Goal: Task Accomplishment & Management: Use online tool/utility

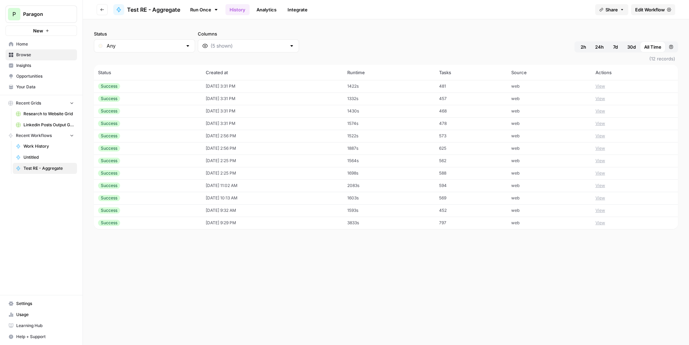
click at [434, 122] on td "1574s" at bounding box center [388, 123] width 91 height 12
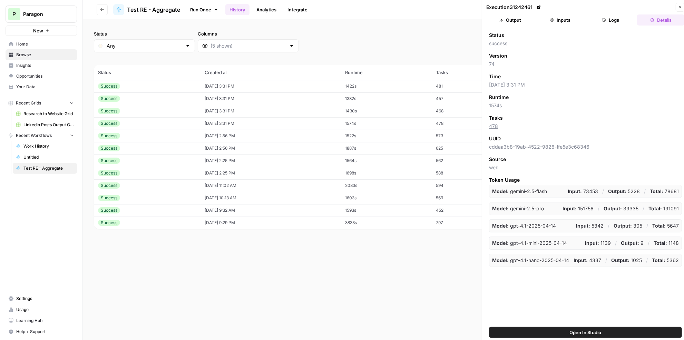
click at [514, 23] on button "Output" at bounding box center [510, 19] width 48 height 11
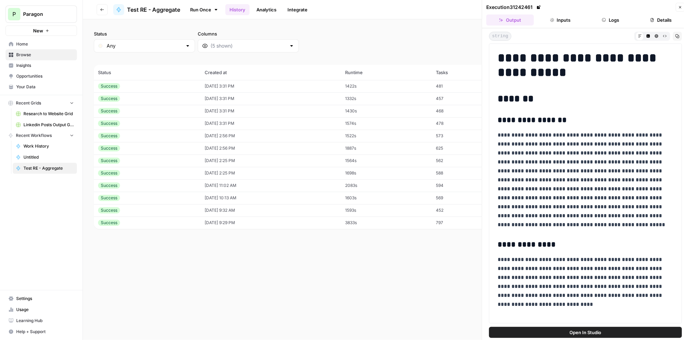
click at [323, 112] on td "10/14/25 at 3:31 PM" at bounding box center [270, 111] width 140 height 12
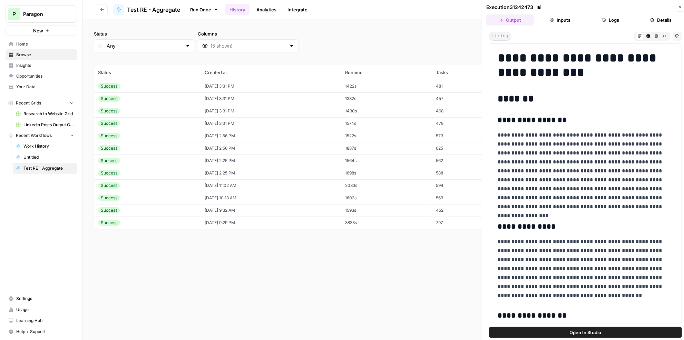
click at [329, 100] on td "10/14/25 at 3:31 PM" at bounding box center [270, 98] width 140 height 12
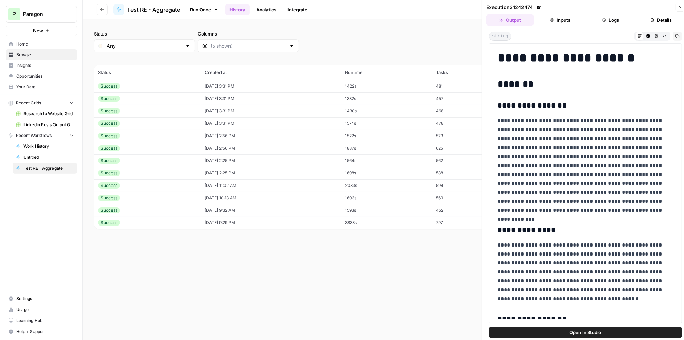
click at [341, 88] on td "10/14/25 at 3:31 PM" at bounding box center [270, 86] width 140 height 12
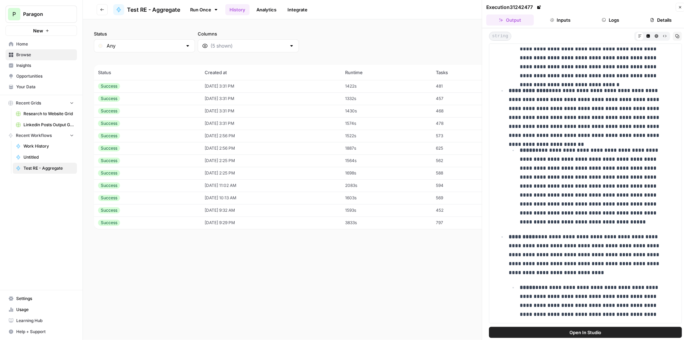
scroll to position [1035, 0]
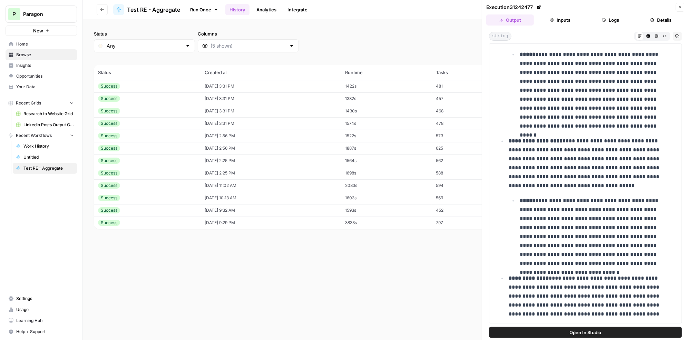
click at [624, 22] on button "Logs" at bounding box center [611, 19] width 48 height 11
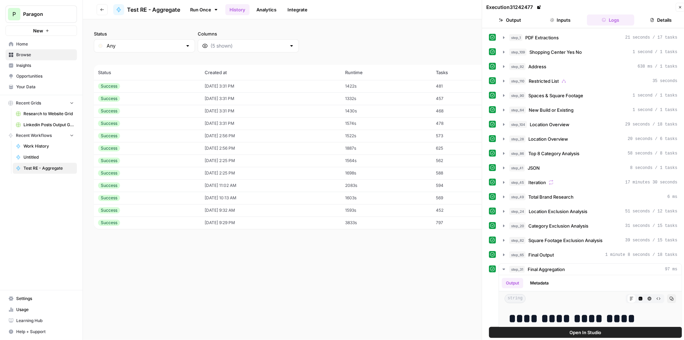
click at [603, 79] on div "step_110 Restricted List 35 seconds" at bounding box center [593, 81] width 168 height 7
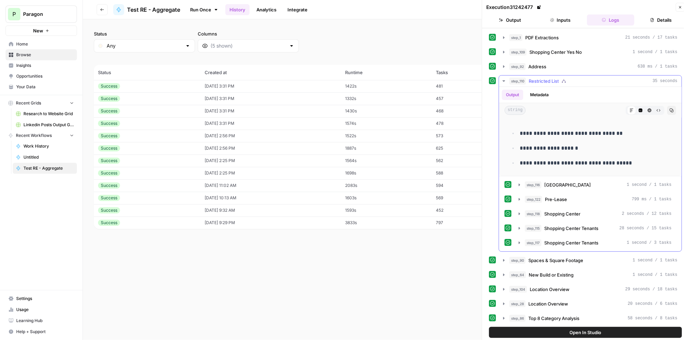
click at [601, 80] on div "step_110 Restricted List 35 seconds" at bounding box center [593, 81] width 168 height 7
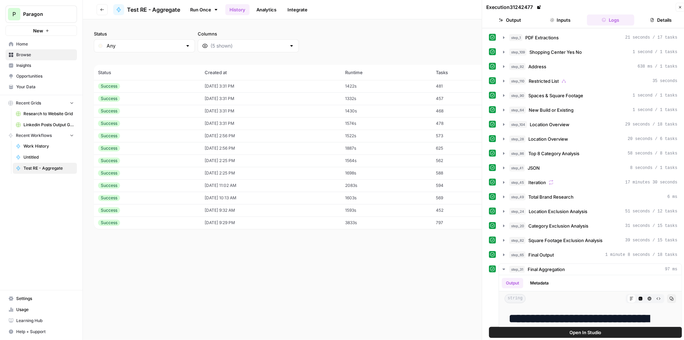
click at [432, 86] on td "1422s" at bounding box center [386, 86] width 91 height 12
click at [432, 97] on td "1332s" at bounding box center [386, 98] width 91 height 12
click at [577, 82] on div "step_110 Restricted List 1 minute 4 seconds" at bounding box center [593, 81] width 168 height 7
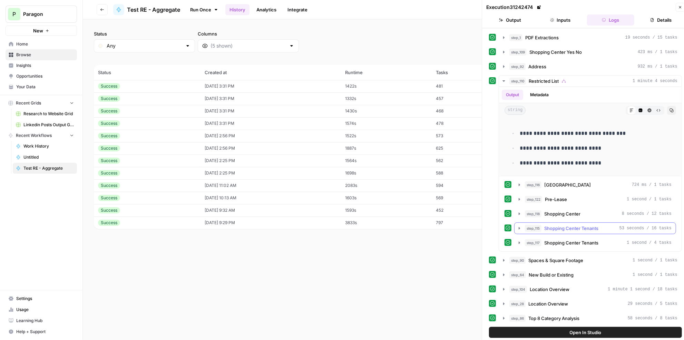
click at [571, 225] on span "Shopping Center Tenants" at bounding box center [571, 228] width 54 height 7
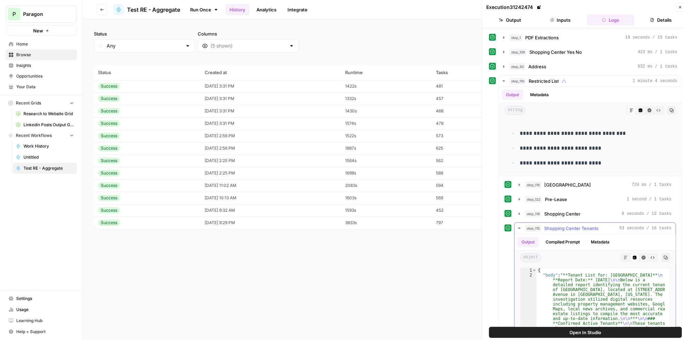
click at [623, 256] on icon "button" at bounding box center [625, 258] width 4 height 4
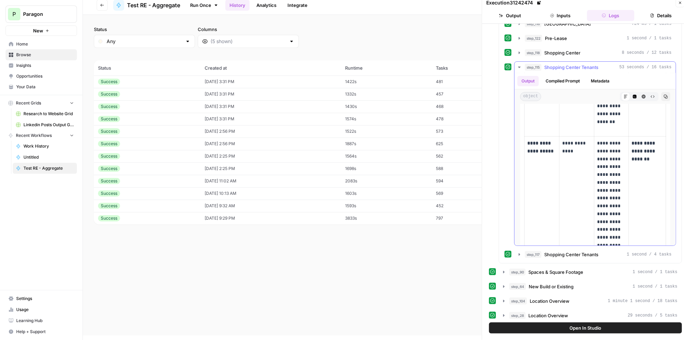
scroll to position [2038, 0]
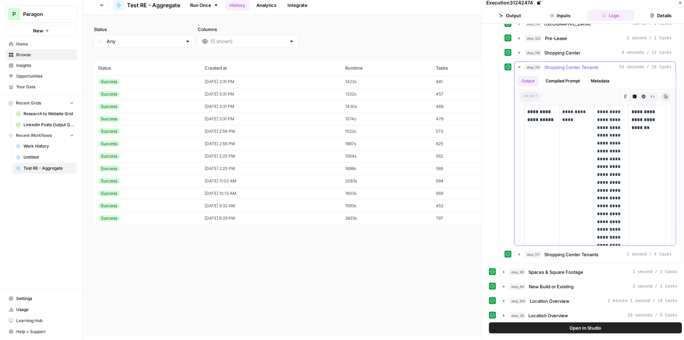
drag, startPoint x: 598, startPoint y: 176, endPoint x: 607, endPoint y: 191, distance: 17.8
click at [607, 191] on p "**********" at bounding box center [611, 233] width 29 height 251
drag, startPoint x: 596, startPoint y: 199, endPoint x: 619, endPoint y: 206, distance: 23.5
click at [619, 206] on td "**********" at bounding box center [611, 233] width 34 height 257
click at [581, 64] on span "Shopping Center Tenants" at bounding box center [571, 67] width 54 height 7
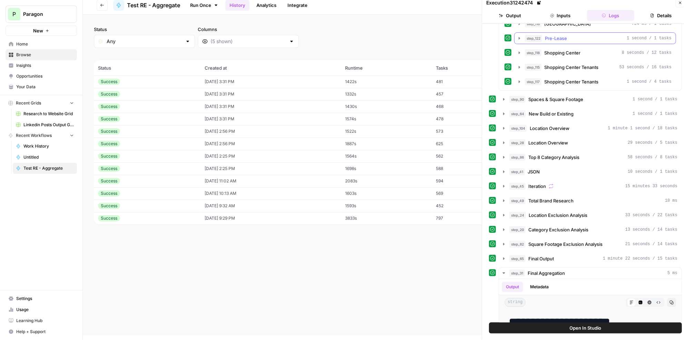
scroll to position [125, 0]
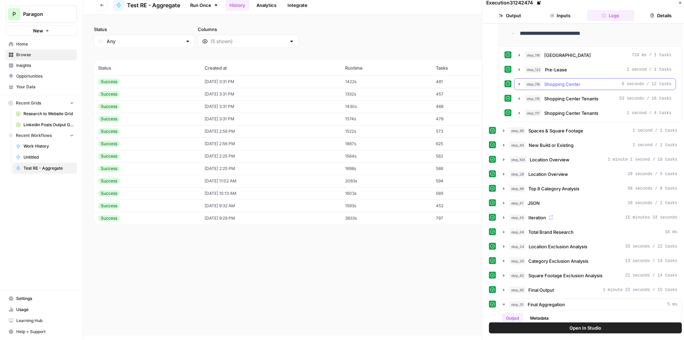
click at [584, 86] on button "step_118 Shopping Center 8 seconds / 12 tasks" at bounding box center [594, 84] width 161 height 11
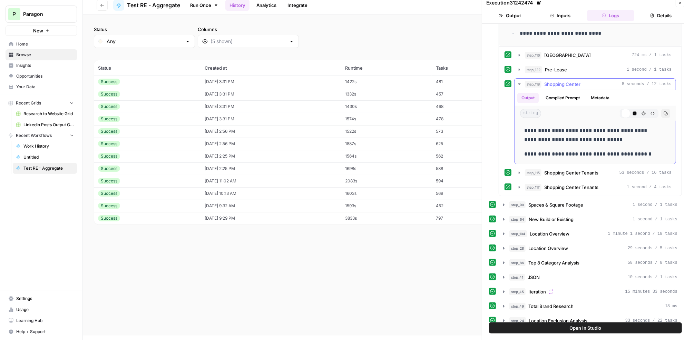
click at [584, 83] on div "step_118 Shopping Center 8 seconds / 12 tasks" at bounding box center [598, 84] width 147 height 7
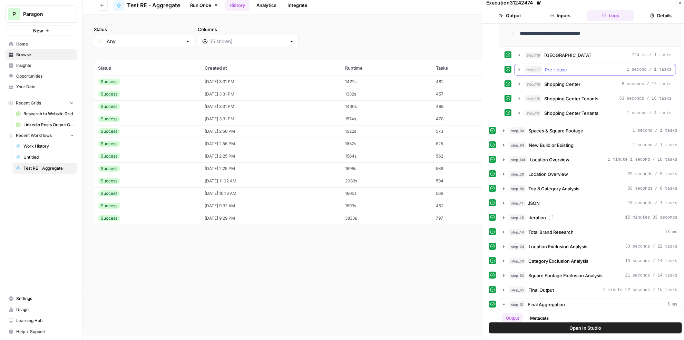
click at [581, 68] on div "step_122 Pre-Lease 1 second / 1 tasks" at bounding box center [598, 69] width 147 height 7
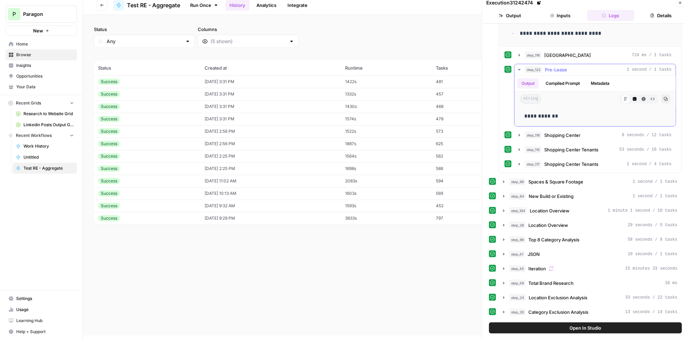
click at [581, 68] on div "step_122 Pre-Lease 1 second / 1 tasks" at bounding box center [598, 69] width 147 height 7
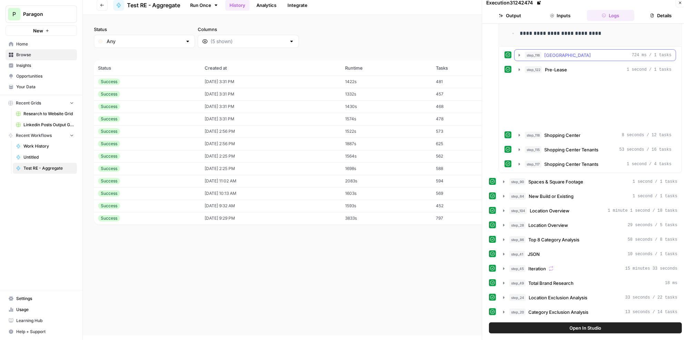
click at [580, 55] on span "[GEOGRAPHIC_DATA]" at bounding box center [567, 55] width 47 height 7
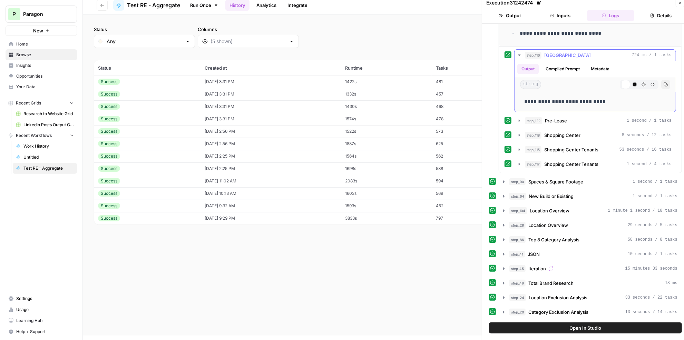
click at [580, 55] on span "[GEOGRAPHIC_DATA]" at bounding box center [567, 55] width 47 height 7
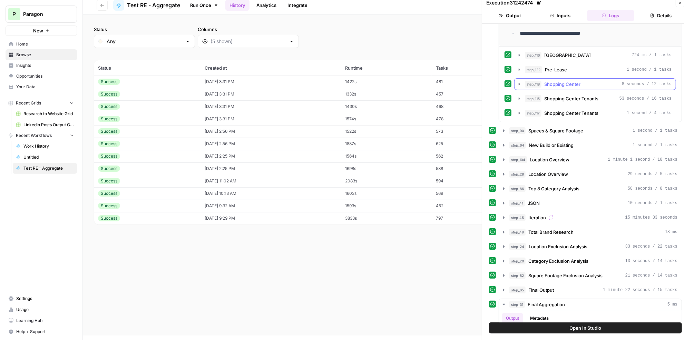
click at [580, 82] on div "step_118 Shopping Center 8 seconds / 12 tasks" at bounding box center [598, 84] width 147 height 7
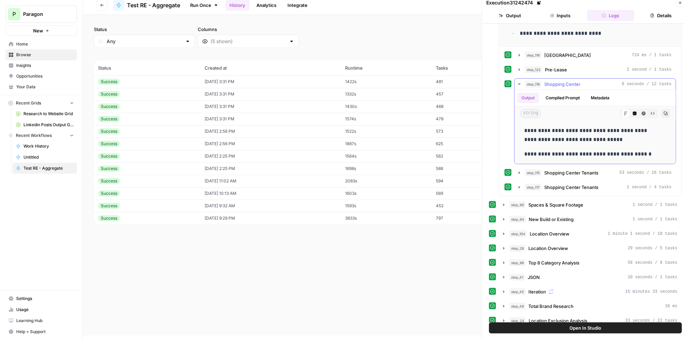
click at [580, 82] on div "step_118 Shopping Center 8 seconds / 12 tasks" at bounding box center [598, 84] width 147 height 7
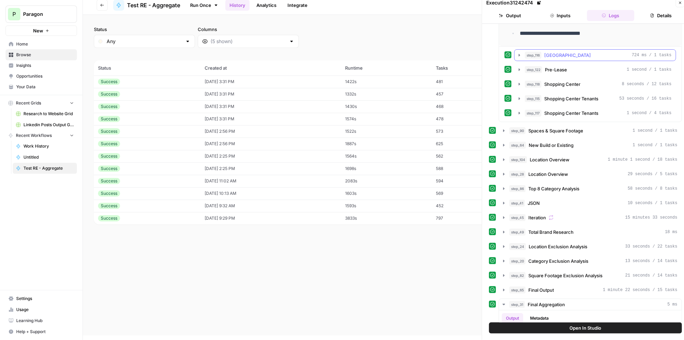
click at [577, 52] on span "[GEOGRAPHIC_DATA]" at bounding box center [567, 55] width 47 height 7
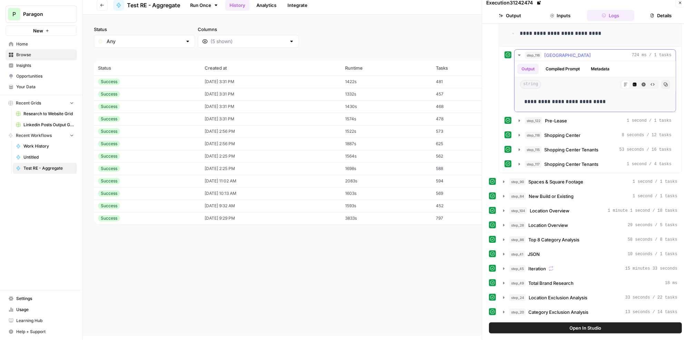
click at [577, 52] on span "[GEOGRAPHIC_DATA]" at bounding box center [567, 55] width 47 height 7
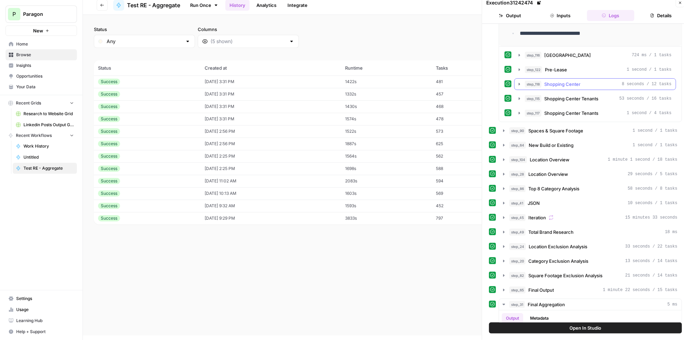
click at [556, 81] on span "Shopping Center" at bounding box center [562, 84] width 36 height 7
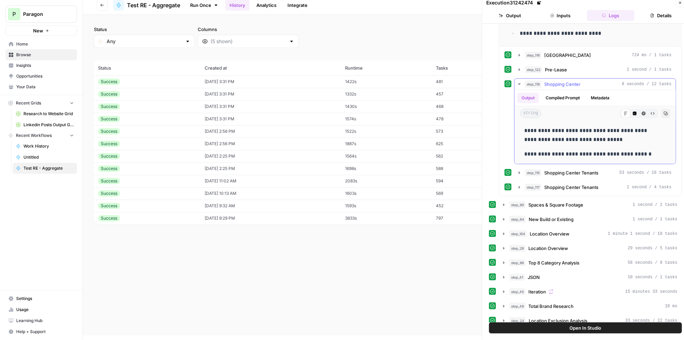
click at [556, 81] on span "Shopping Center" at bounding box center [562, 84] width 36 height 7
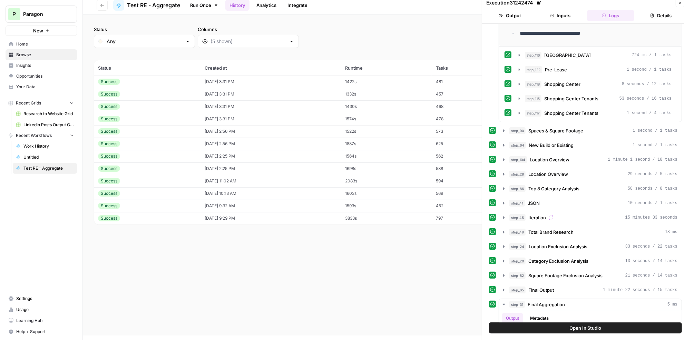
click at [679, 3] on icon "button" at bounding box center [680, 3] width 4 height 4
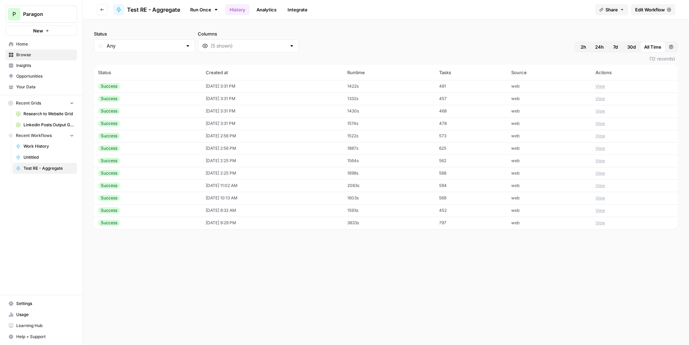
click at [651, 12] on span "Edit Workflow" at bounding box center [650, 9] width 30 height 7
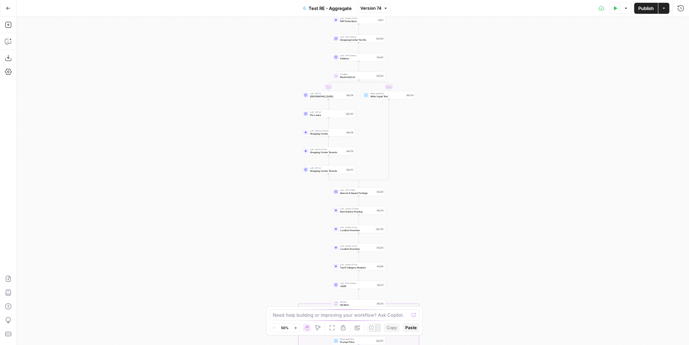
drag, startPoint x: 281, startPoint y: 78, endPoint x: 287, endPoint y: 213, distance: 134.7
click at [287, 214] on div "true false true false Workflow Input Settings Inputs LLM · Gemini 2.5 Pro PDF E…" at bounding box center [353, 181] width 672 height 328
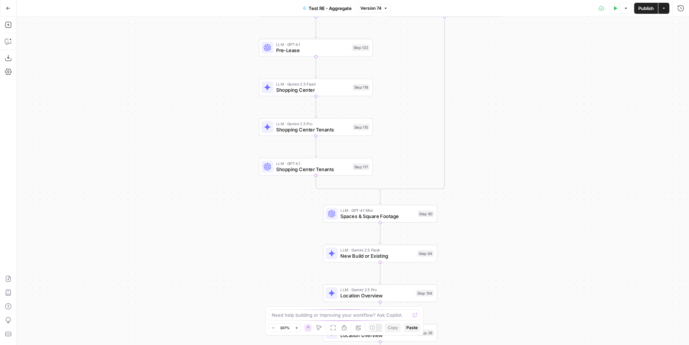
drag, startPoint x: 328, startPoint y: 185, endPoint x: 274, endPoint y: 211, distance: 60.8
click at [274, 211] on div "true false true false Workflow Input Settings Inputs LLM · Gemini 2.5 Pro PDF E…" at bounding box center [353, 181] width 672 height 328
click at [316, 131] on span "Shopping Center Tenants" at bounding box center [312, 129] width 73 height 7
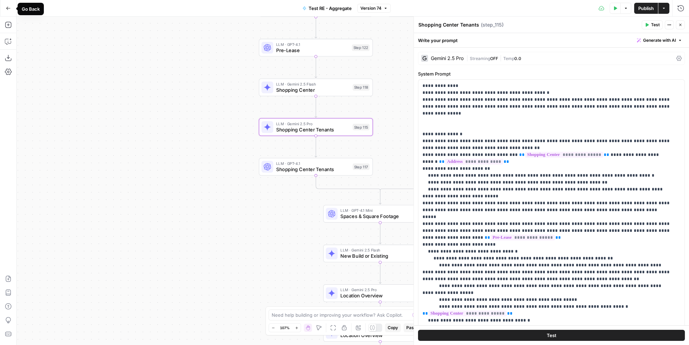
click at [7, 10] on icon "button" at bounding box center [8, 8] width 5 height 5
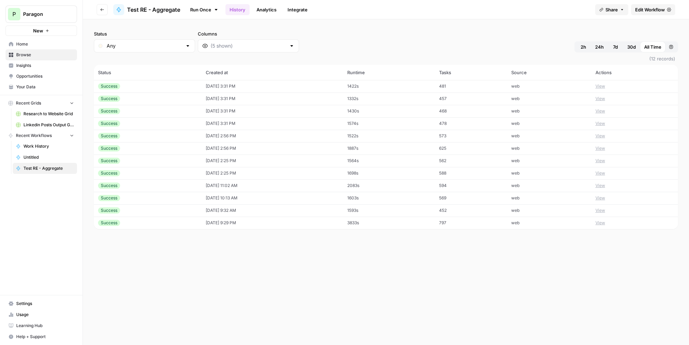
click at [290, 86] on td "10/14/25 at 3:31 PM" at bounding box center [272, 86] width 142 height 12
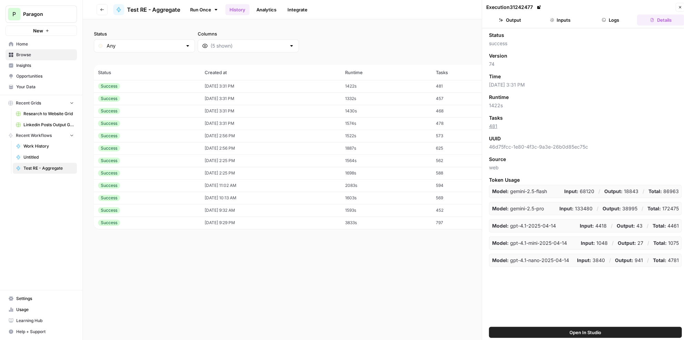
drag, startPoint x: 522, startPoint y: 13, endPoint x: 521, endPoint y: 18, distance: 5.2
click at [521, 13] on header "Execution 31242477 Close Output Inputs Logs Details" at bounding box center [585, 14] width 207 height 28
click at [521, 20] on button "Output" at bounding box center [510, 19] width 48 height 11
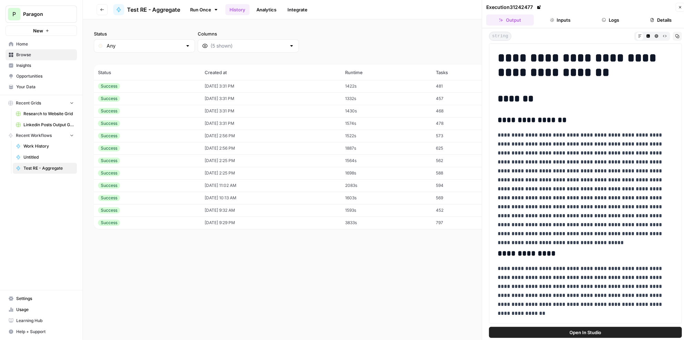
click at [562, 20] on button "Inputs" at bounding box center [560, 19] width 48 height 11
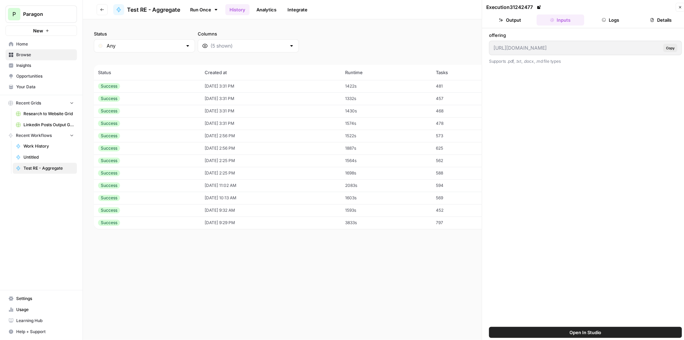
click at [605, 21] on icon "button" at bounding box center [604, 20] width 4 height 4
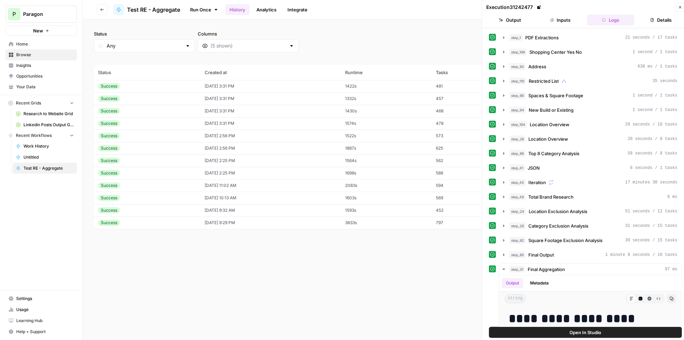
click at [680, 7] on icon "button" at bounding box center [680, 7] width 4 height 4
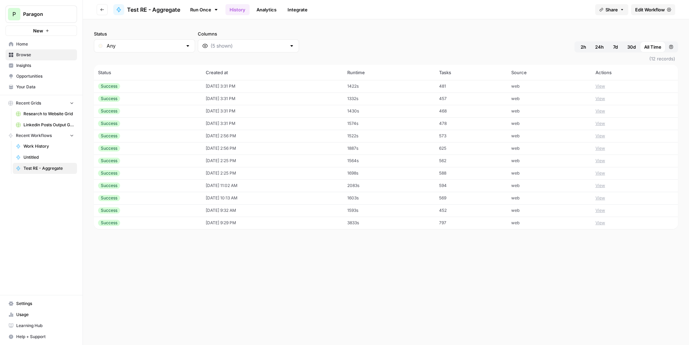
click at [656, 14] on link "Edit Workflow" at bounding box center [653, 9] width 44 height 11
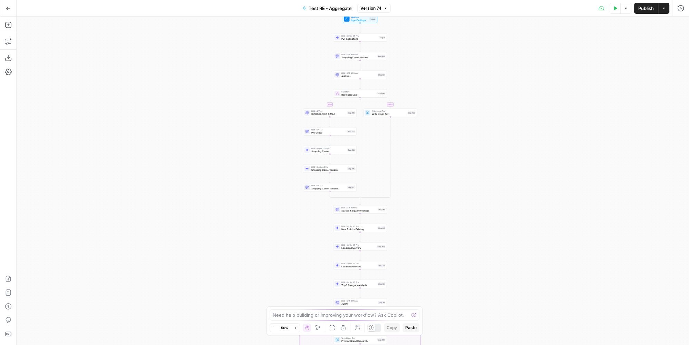
drag, startPoint x: 242, startPoint y: 41, endPoint x: 544, endPoint y: 55, distance: 302.2
click at [250, 200] on div "true false true false Workflow Input Settings Inputs LLM · Gemini 2.5 Pro PDF E…" at bounding box center [353, 181] width 672 height 328
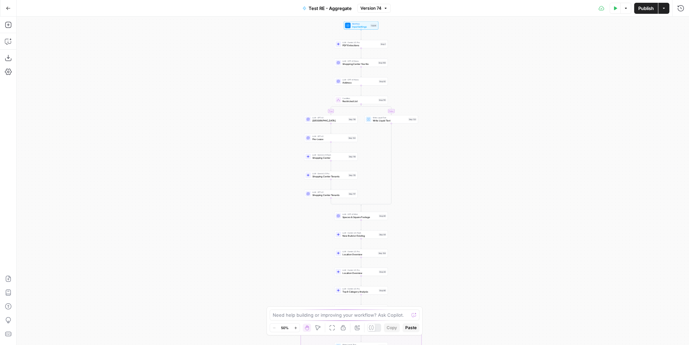
click at [614, 8] on icon "button" at bounding box center [615, 8] width 3 height 4
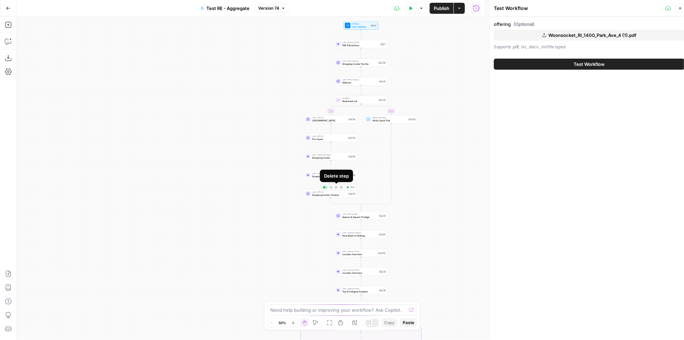
click at [313, 174] on span "LLM · Gemini 2.5 Pro" at bounding box center [329, 173] width 34 height 3
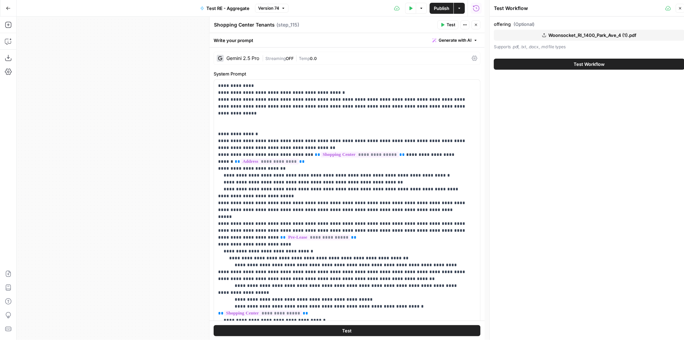
click at [452, 24] on span "Test" at bounding box center [450, 25] width 9 height 6
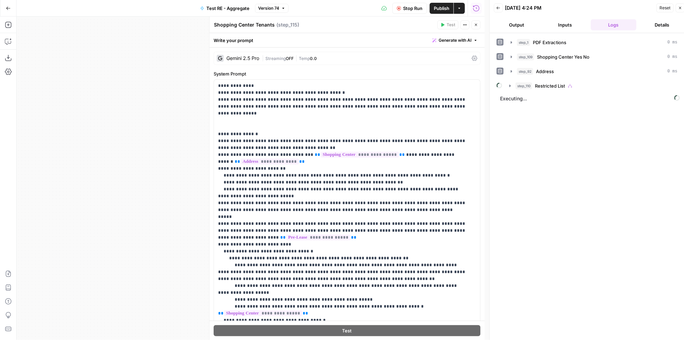
click at [570, 87] on div "step_110 Restricted List" at bounding box center [596, 85] width 162 height 7
click at [574, 126] on span "Shopping Center" at bounding box center [568, 129] width 36 height 7
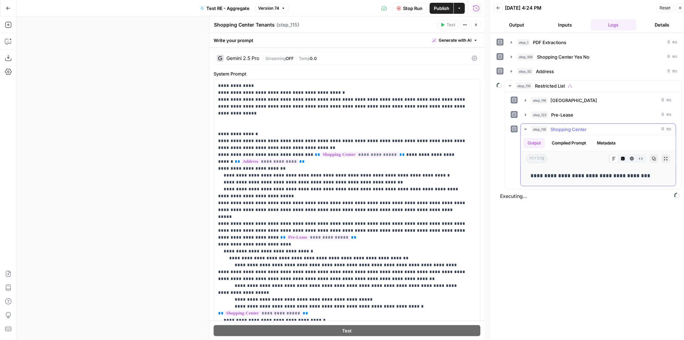
click at [574, 128] on span "Shopping Center" at bounding box center [568, 129] width 36 height 7
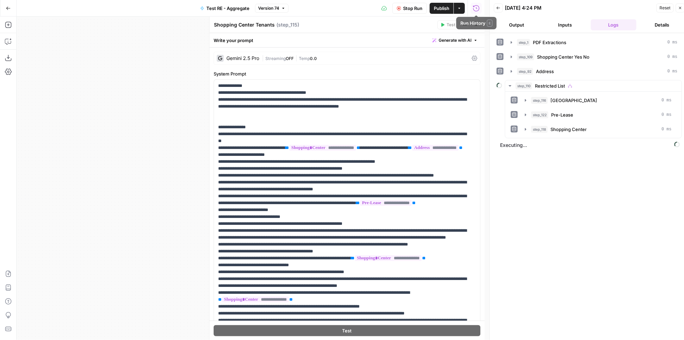
click at [419, 7] on span "Stop Run" at bounding box center [412, 8] width 19 height 7
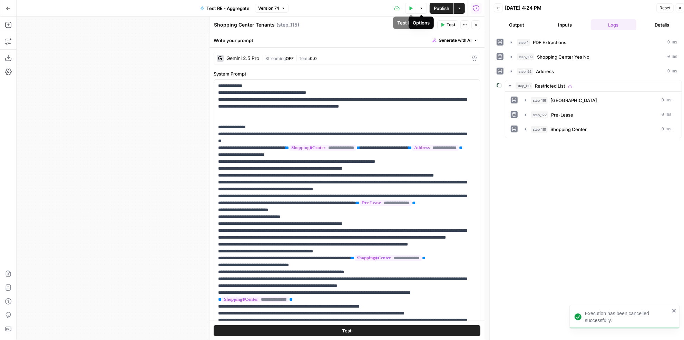
click at [409, 9] on icon "button" at bounding box center [410, 8] width 4 height 4
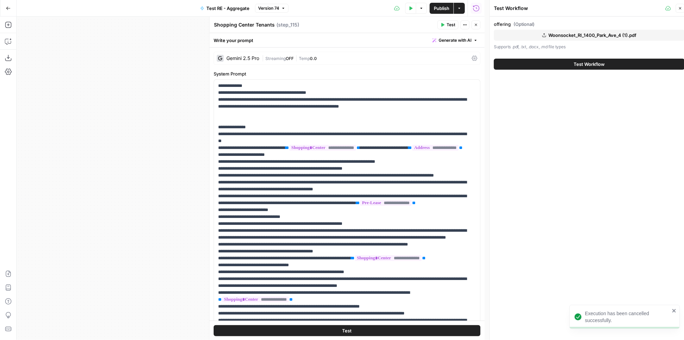
click at [623, 36] on span "Woonsocket_RI_1400_Park_Ave_4 (1).pdf" at bounding box center [592, 35] width 88 height 7
click at [584, 64] on span "Test Workflow" at bounding box center [589, 64] width 31 height 7
click at [578, 67] on span "Test Workflow" at bounding box center [589, 64] width 31 height 7
click at [590, 66] on span "Test Workflow" at bounding box center [589, 64] width 31 height 7
click at [586, 124] on div "offering (Optional) true_Milford-CT_1391-New-Haven-Avenue-4 (1).pdf Supports .p…" at bounding box center [588, 181] width 199 height 328
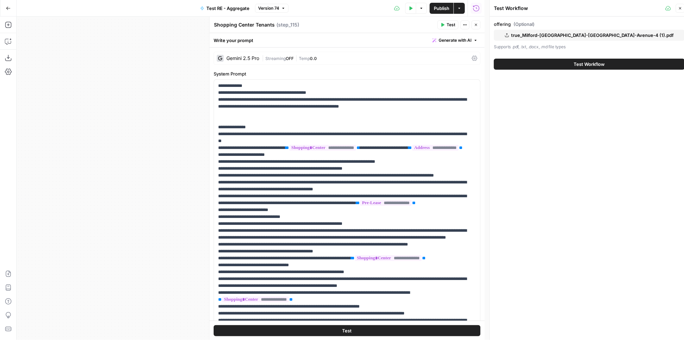
click at [604, 67] on span "Test Workflow" at bounding box center [589, 64] width 31 height 7
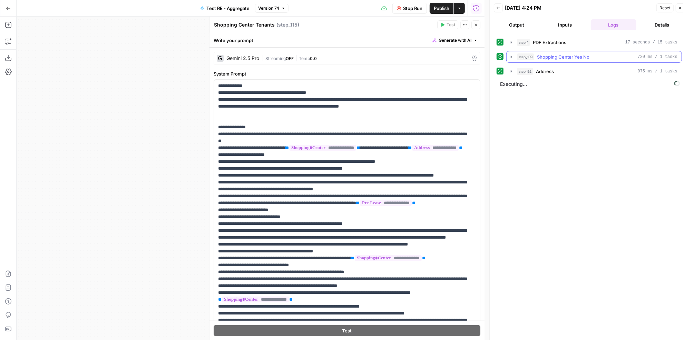
click at [580, 57] on span "Shopping Center Yes No" at bounding box center [563, 56] width 52 height 7
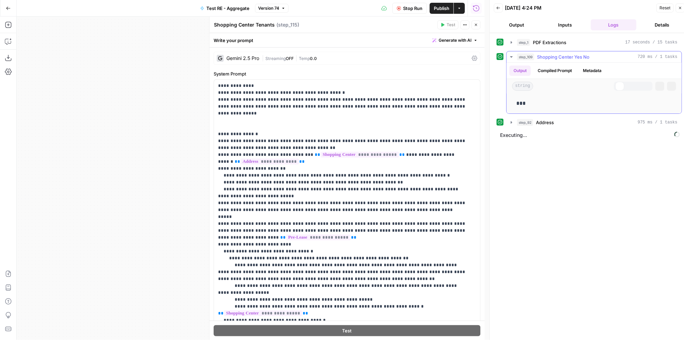
click at [580, 57] on span "Shopping Center Yes No" at bounding box center [563, 56] width 52 height 7
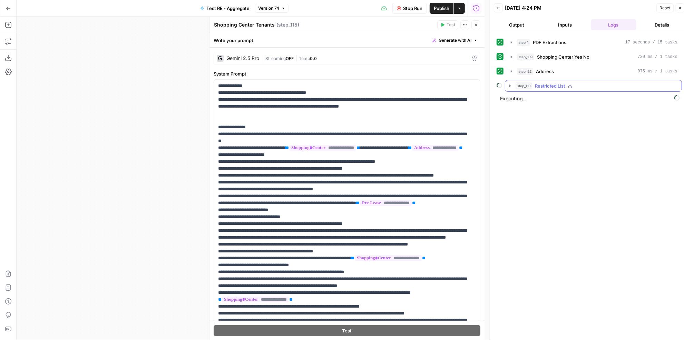
click at [571, 83] on icon "button" at bounding box center [569, 85] width 5 height 5
click at [570, 84] on icon "button" at bounding box center [569, 85] width 5 height 5
click at [566, 70] on div "step_92 Address 975 ms / 1 tasks" at bounding box center [597, 71] width 160 height 7
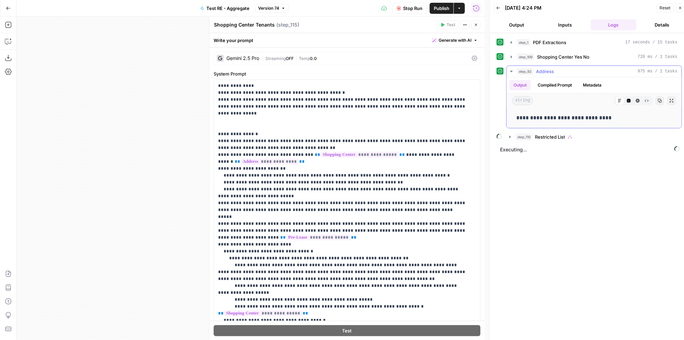
click at [566, 70] on div "step_92 Address 975 ms / 1 tasks" at bounding box center [597, 71] width 160 height 7
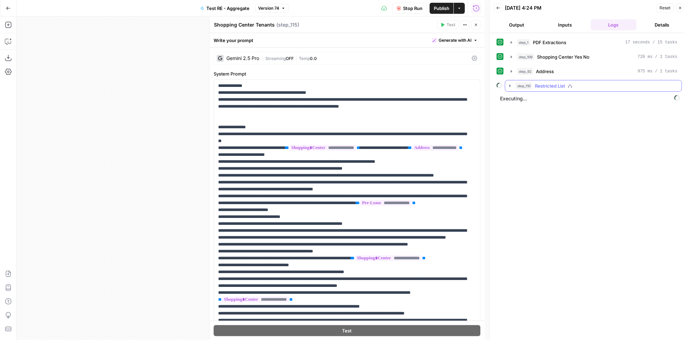
click at [553, 85] on span "Restricted List" at bounding box center [550, 85] width 30 height 7
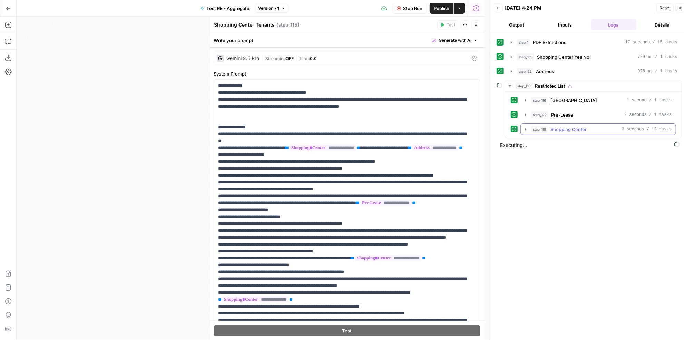
click at [568, 124] on button "step_118 Shopping Center 3 seconds / 12 tasks" at bounding box center [598, 129] width 155 height 11
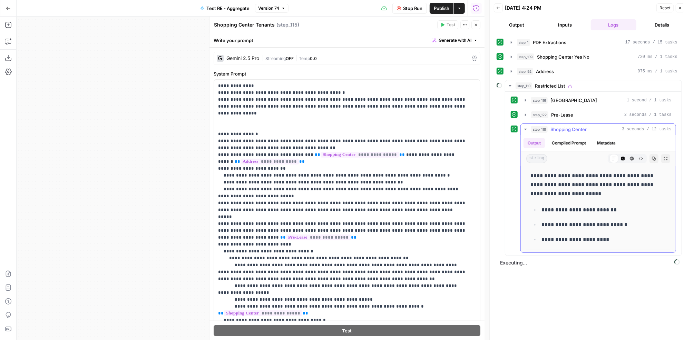
click at [562, 127] on span "Shopping Center" at bounding box center [568, 129] width 36 height 7
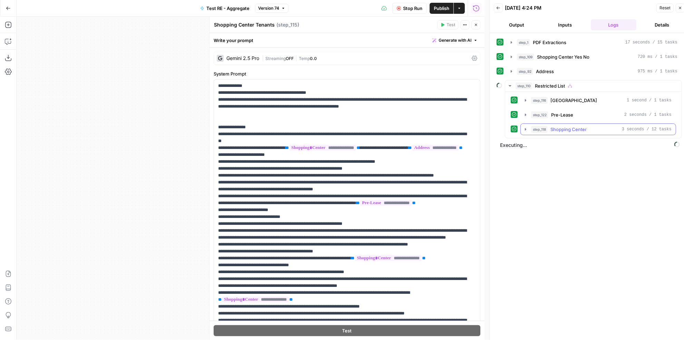
click at [562, 127] on span "Shopping Center" at bounding box center [568, 129] width 36 height 7
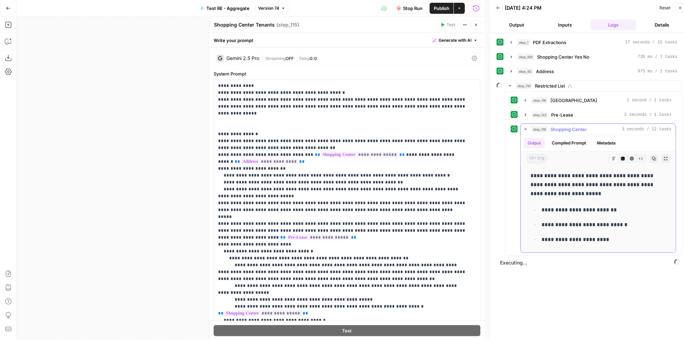
click at [562, 127] on span "Shopping Center" at bounding box center [568, 129] width 36 height 7
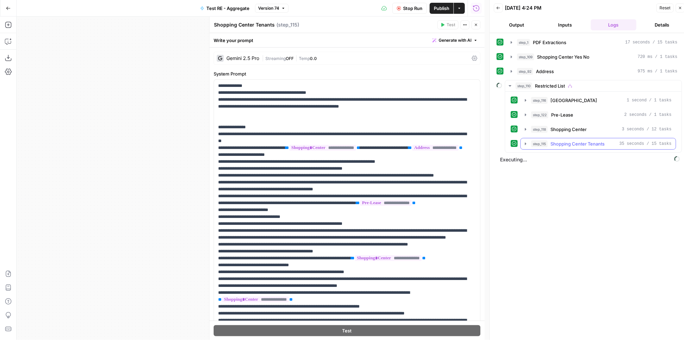
click at [564, 140] on span "Shopping Center Tenants" at bounding box center [577, 143] width 54 height 7
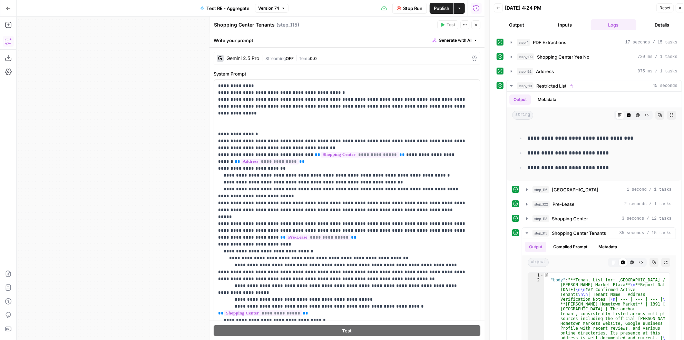
click at [8, 42] on icon "button" at bounding box center [8, 41] width 7 height 7
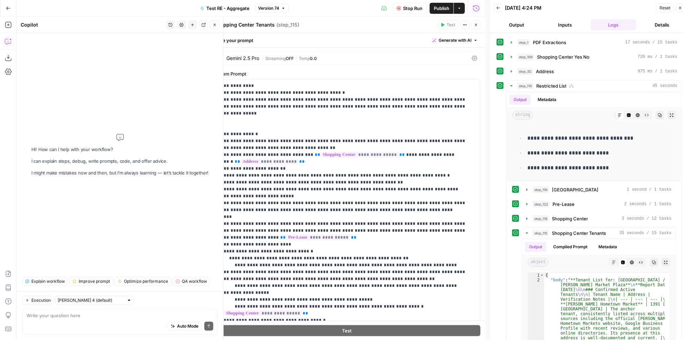
click at [85, 299] on div "Claude Sonnet 4 (default)" at bounding box center [94, 300] width 79 height 9
click at [94, 287] on span "Claude Opus 4.1" at bounding box center [86, 286] width 53 height 7
type input "Claude Opus 4.1"
click at [90, 319] on textarea at bounding box center [120, 315] width 187 height 7
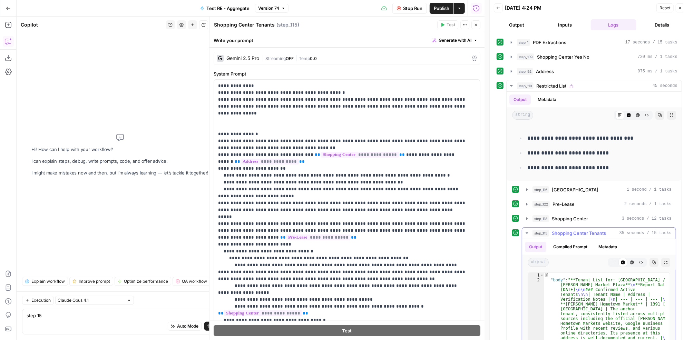
click at [612, 260] on icon "button" at bounding box center [614, 262] width 4 height 4
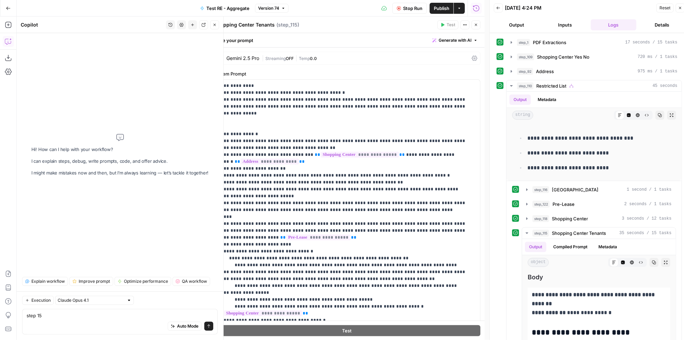
click at [108, 321] on div "Auto Mode Send" at bounding box center [120, 326] width 187 height 15
click at [107, 316] on textarea "step 15" at bounding box center [120, 315] width 187 height 7
type textarea "step 115 missed a lot of smaller retailers in this shopping center. Why?"
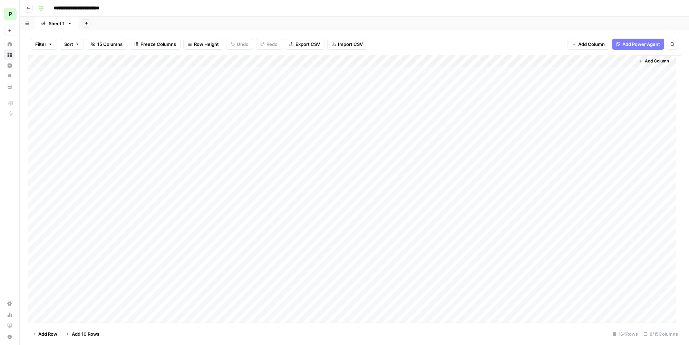
click at [13, 14] on div "P" at bounding box center [10, 14] width 12 height 12
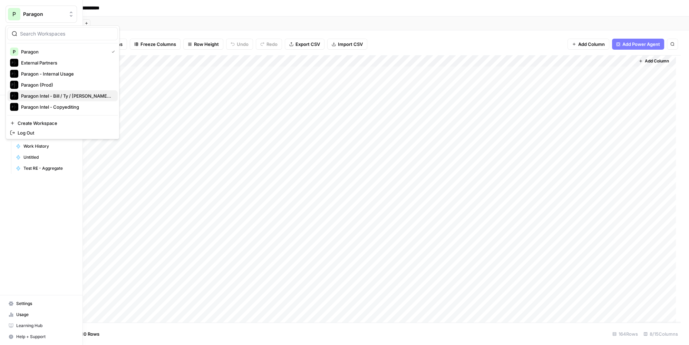
click at [70, 97] on span "Paragon Intel - Bill / Ty / Colby R&D" at bounding box center [66, 95] width 91 height 7
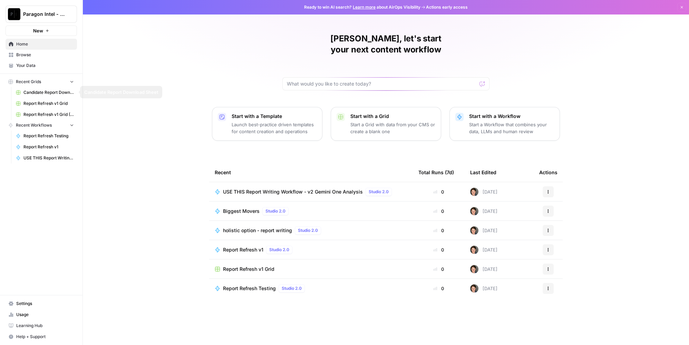
click at [55, 94] on span "Candidate Report Download Sheet" at bounding box center [48, 92] width 50 height 6
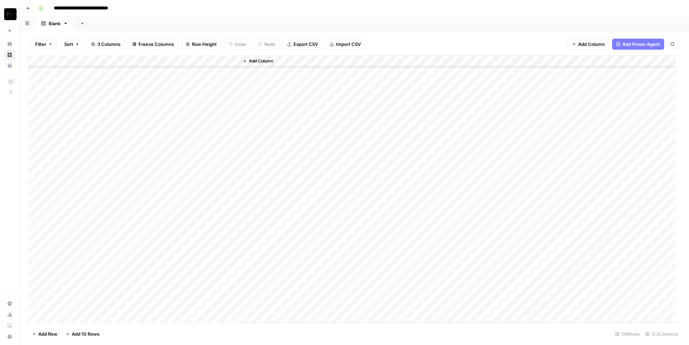
scroll to position [1092, 0]
click at [170, 307] on div "Add Column" at bounding box center [354, 189] width 652 height 268
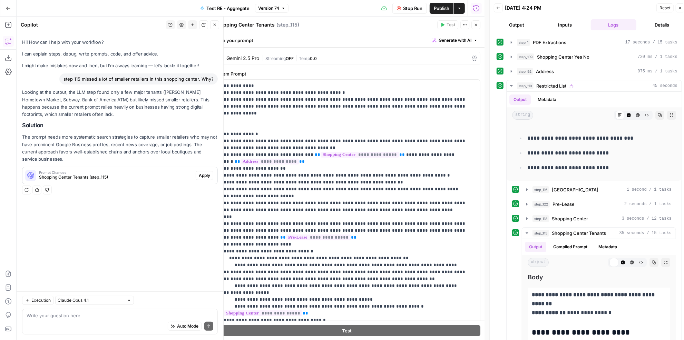
click at [205, 177] on span "Apply" at bounding box center [204, 175] width 11 height 6
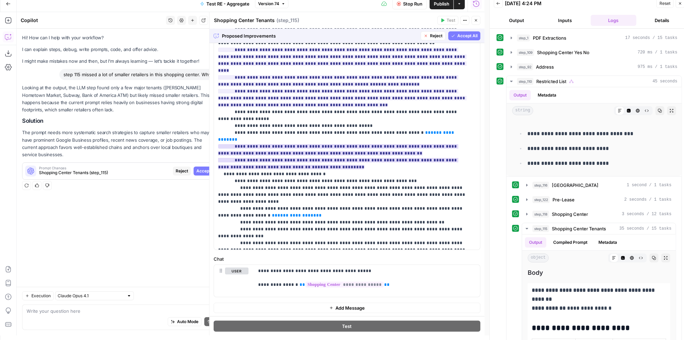
scroll to position [62, 0]
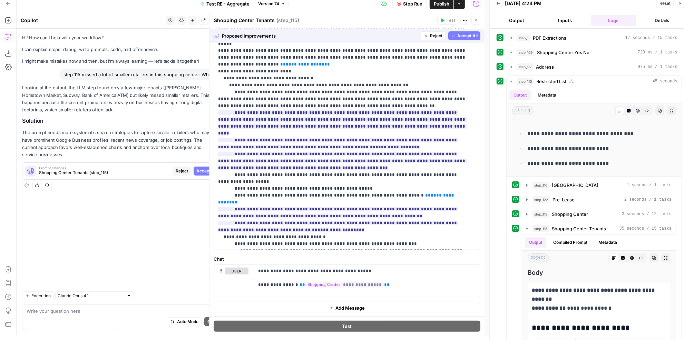
click at [462, 34] on span "Accept All" at bounding box center [467, 36] width 20 height 6
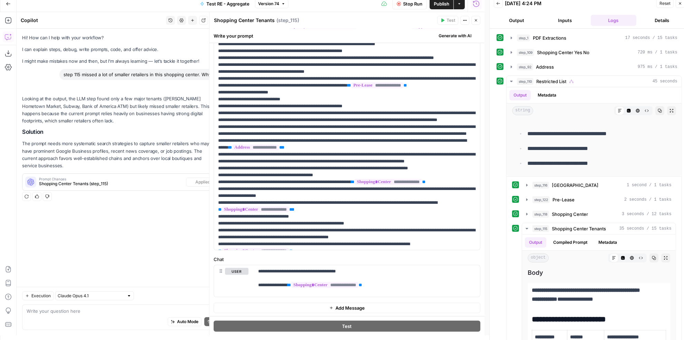
scroll to position [0, 0]
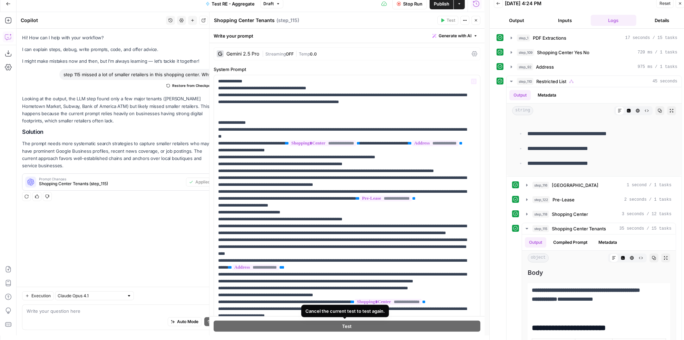
click at [416, 6] on span "Stop Run" at bounding box center [412, 3] width 19 height 7
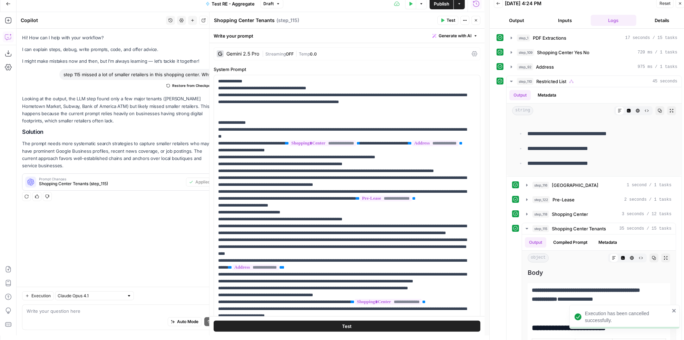
click at [356, 324] on button "Test" at bounding box center [347, 325] width 267 height 11
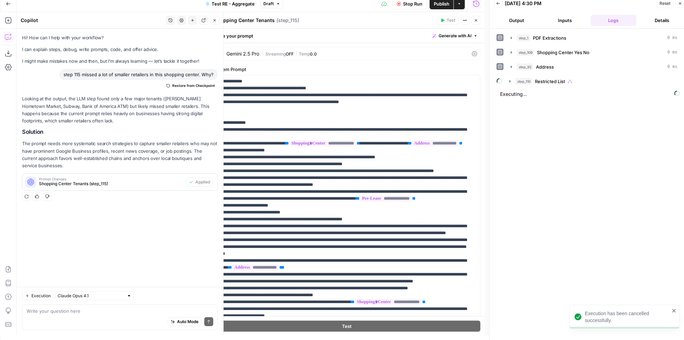
click at [217, 21] on icon "button" at bounding box center [214, 20] width 4 height 4
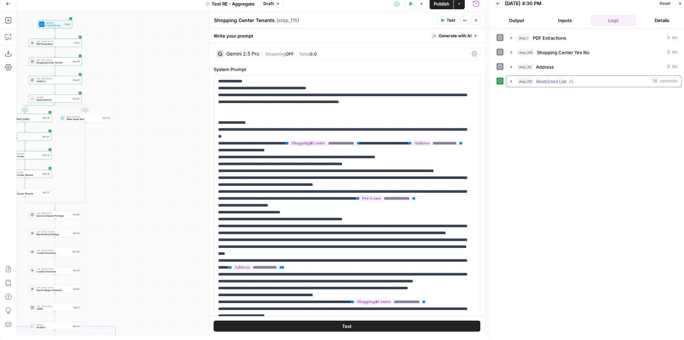
click at [571, 82] on div "step_110 Restricted List 36 seconds" at bounding box center [597, 81] width 160 height 7
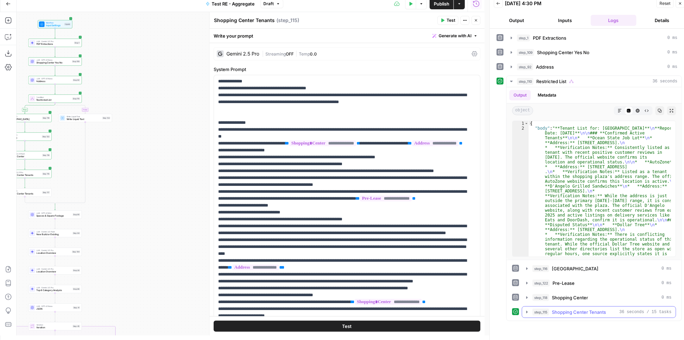
click at [625, 310] on span "36 seconds / 15 tasks" at bounding box center [645, 312] width 52 height 6
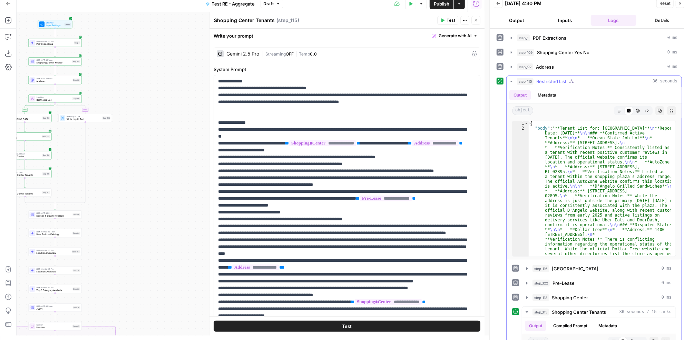
scroll to position [94, 0]
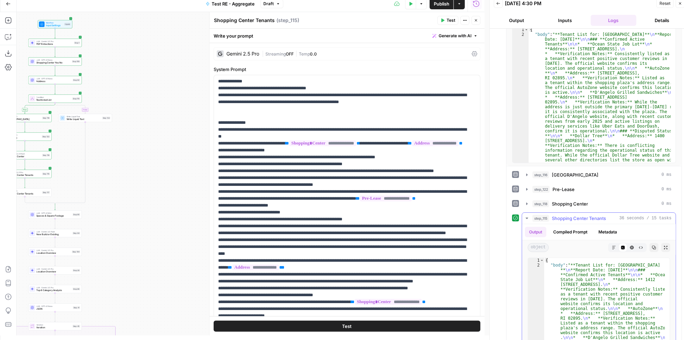
click at [612, 246] on icon "button" at bounding box center [614, 248] width 4 height 4
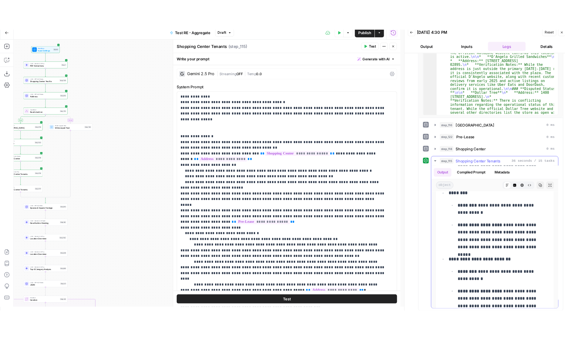
scroll to position [251, 0]
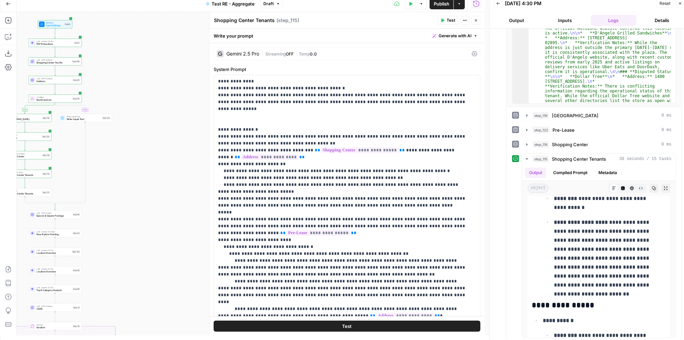
click at [416, 6] on button "Options" at bounding box center [421, 3] width 11 height 11
click at [401, 23] on div "Test Data T" at bounding box center [411, 18] width 36 height 12
click at [412, 4] on icon "button" at bounding box center [410, 4] width 4 height 4
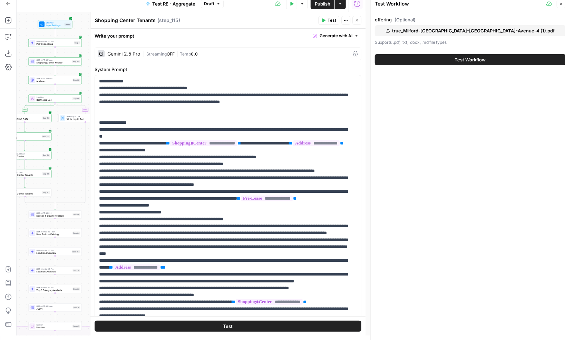
click at [461, 59] on span "Test Workflow" at bounding box center [470, 59] width 31 height 7
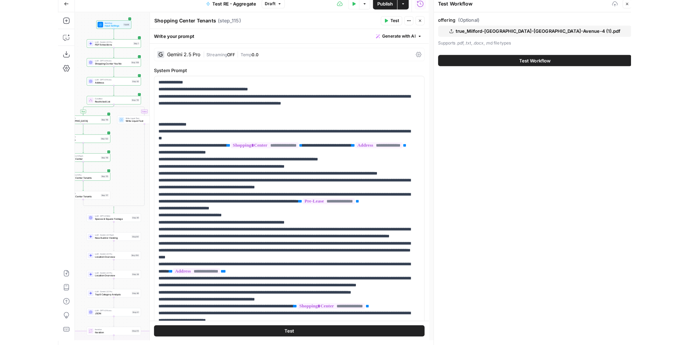
scroll to position [0, 0]
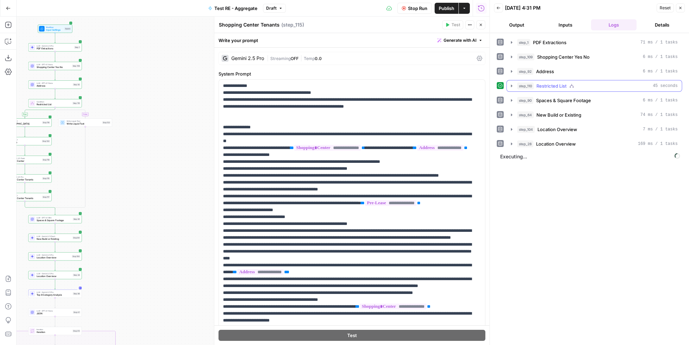
click at [545, 85] on span "Restricted List" at bounding box center [551, 85] width 30 height 7
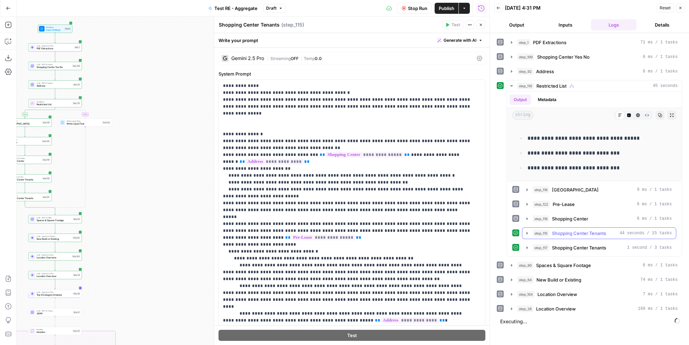
click at [594, 231] on span "Shopping Center Tenants" at bounding box center [579, 233] width 54 height 7
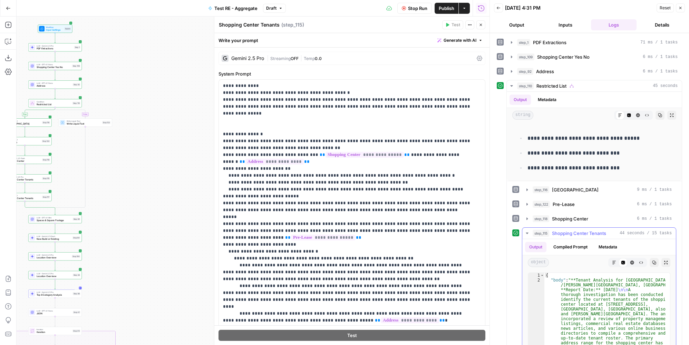
click at [612, 260] on icon "button" at bounding box center [614, 262] width 4 height 4
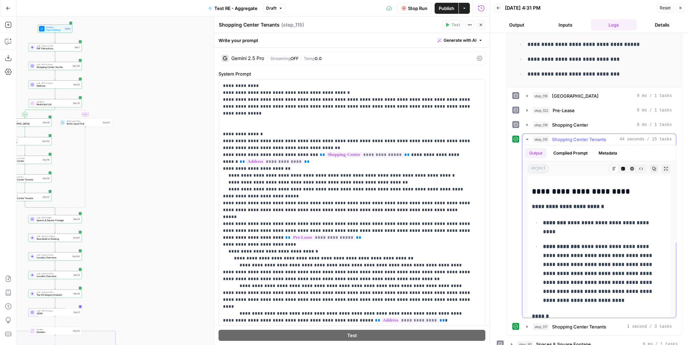
scroll to position [9, 0]
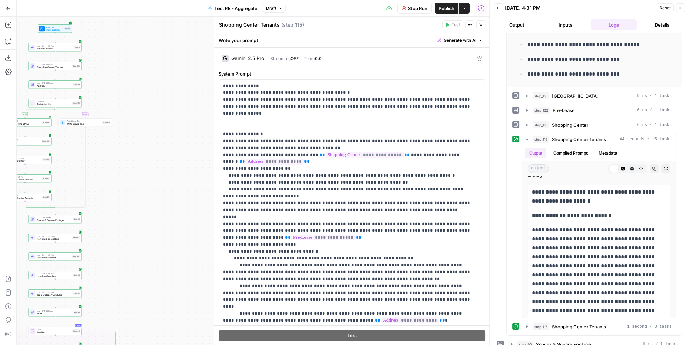
click at [424, 12] on button "Stop Run" at bounding box center [414, 8] width 34 height 11
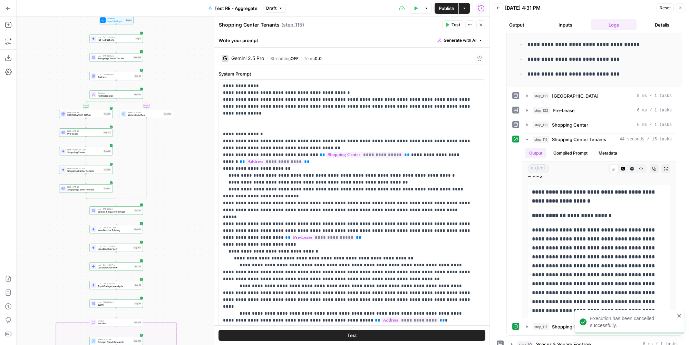
drag, startPoint x: 131, startPoint y: 81, endPoint x: 202, endPoint y: 76, distance: 71.3
click at [202, 76] on div "true false true false Workflow Input Settings Inputs LLM · Gemini 2.5 Pro PDF E…" at bounding box center [253, 181] width 473 height 328
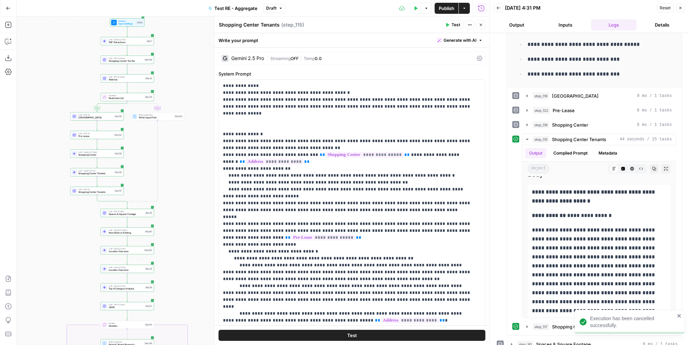
click at [255, 57] on div "Gemini 2.5 Pro" at bounding box center [247, 58] width 33 height 5
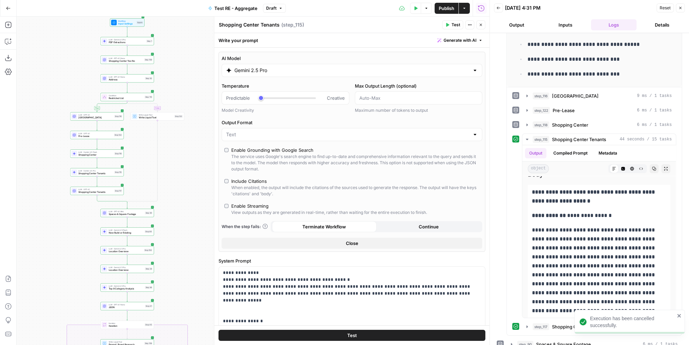
click at [358, 69] on input "Gemini 2.5 Pro" at bounding box center [351, 70] width 235 height 7
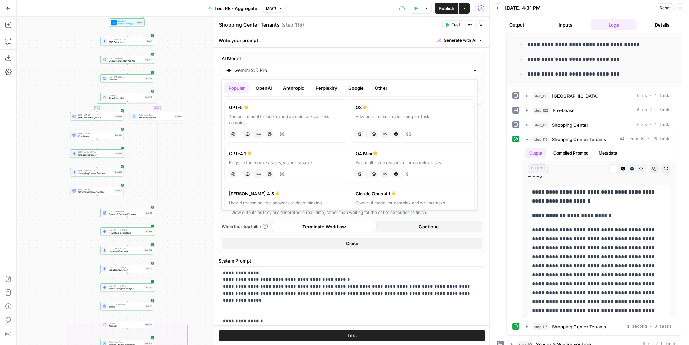
click at [292, 87] on button "Anthropic" at bounding box center [294, 87] width 30 height 11
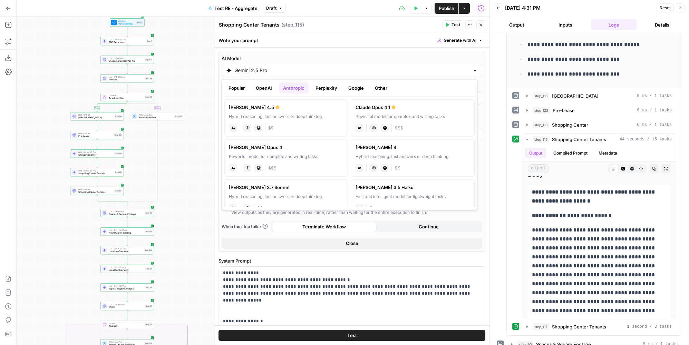
click at [293, 122] on div "anthropic Vision Capabilities Live Web Research $$" at bounding box center [286, 127] width 115 height 10
type input "Claude Sonnet 4.5"
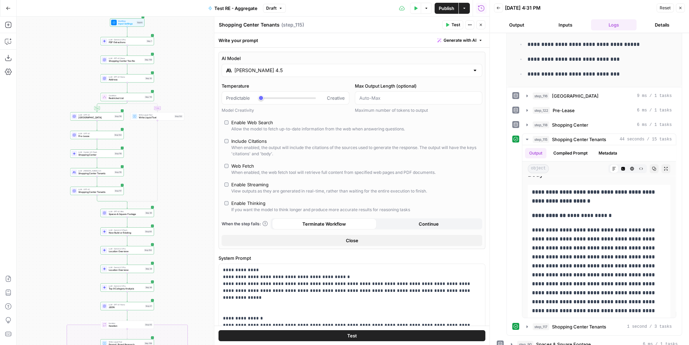
click at [249, 201] on div "Enable Thinking" at bounding box center [248, 203] width 34 height 7
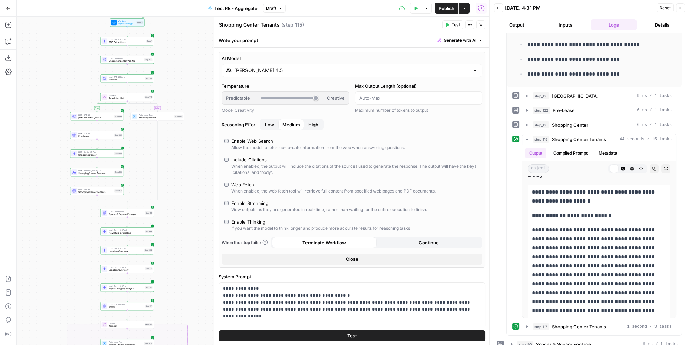
click at [455, 23] on span "Test" at bounding box center [455, 25] width 9 height 6
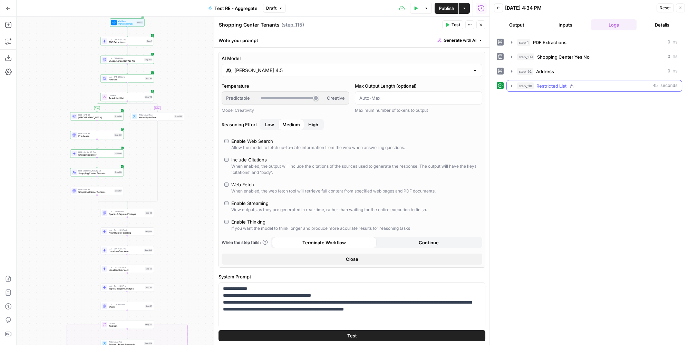
click at [583, 82] on div "step_110 Restricted List 45 seconds" at bounding box center [597, 85] width 160 height 7
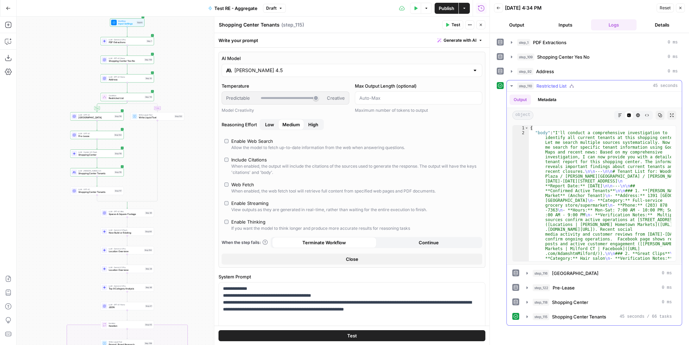
click at [617, 113] on icon "button" at bounding box center [619, 115] width 4 height 4
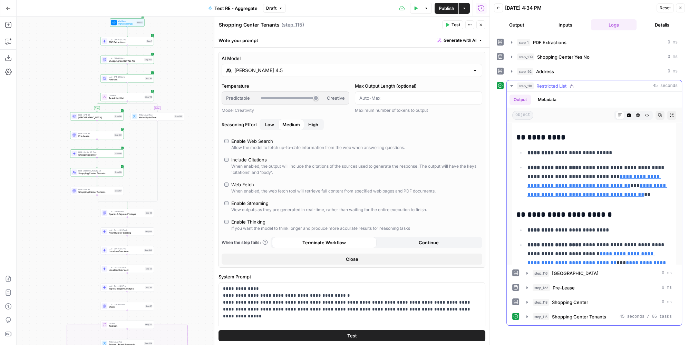
scroll to position [784, 0]
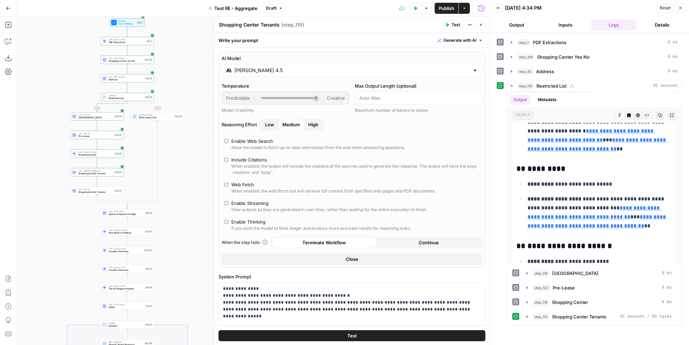
click at [291, 70] on input "Claude Sonnet 4.5" at bounding box center [351, 70] width 235 height 7
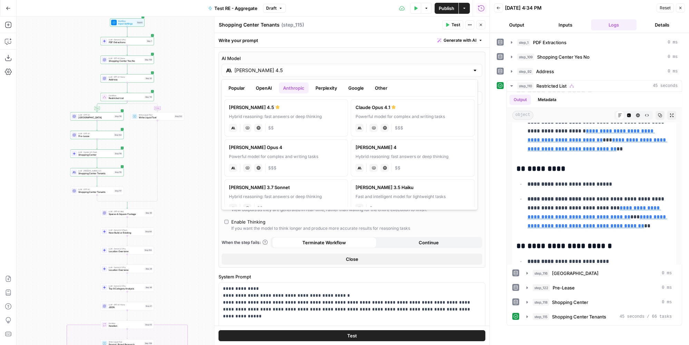
click at [302, 116] on div "Hybrid reasoning: fast answers or deep thinking" at bounding box center [286, 116] width 115 height 6
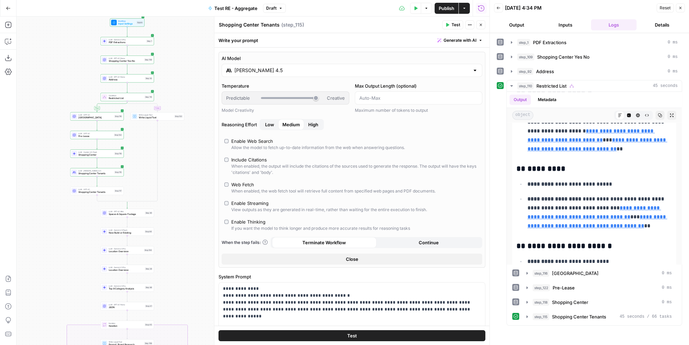
click at [318, 76] on div "Claude Sonnet 4.5" at bounding box center [351, 70] width 260 height 13
click at [272, 122] on span "Low" at bounding box center [269, 124] width 9 height 7
click at [330, 335] on button "Test" at bounding box center [351, 335] width 267 height 11
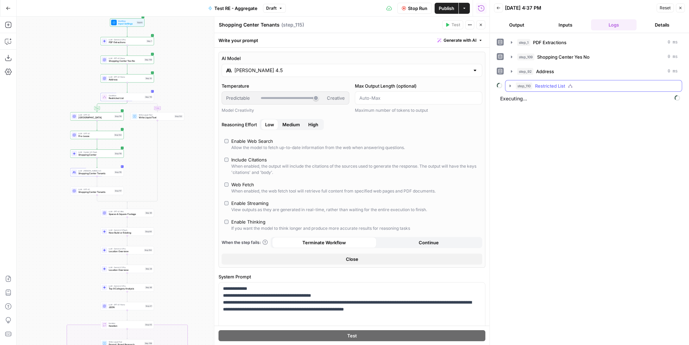
click at [559, 80] on button "step_110 Restricted List" at bounding box center [593, 85] width 176 height 11
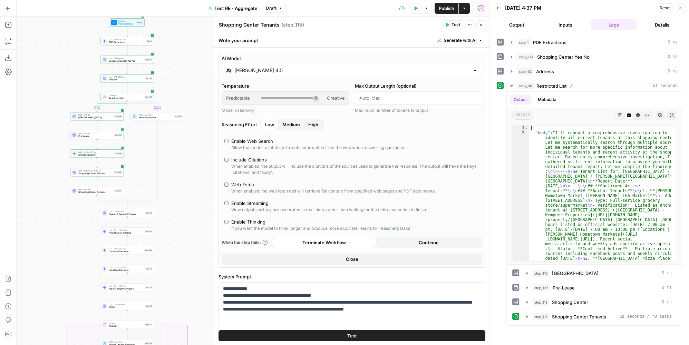
click at [249, 222] on div "Enable Thinking" at bounding box center [248, 221] width 34 height 7
type input "*"
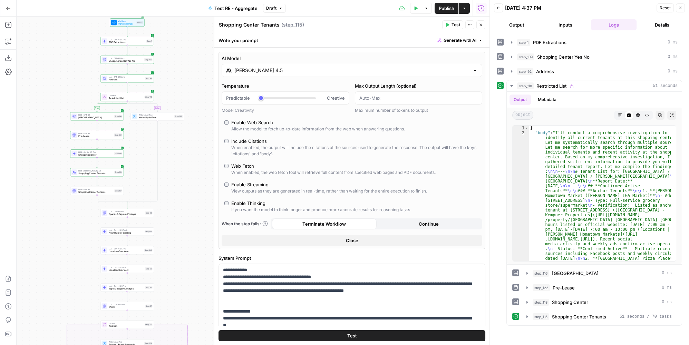
click at [458, 26] on span "Test" at bounding box center [455, 25] width 9 height 6
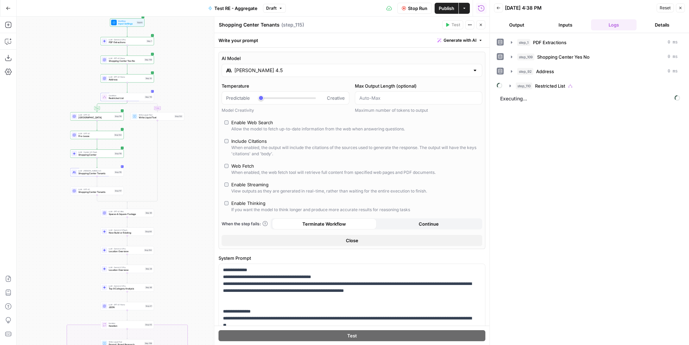
click at [14, 41] on div "Add Steps Copilot Download as JSON Settings Import JSON AirOps Academy Help Giv…" at bounding box center [8, 181] width 17 height 328
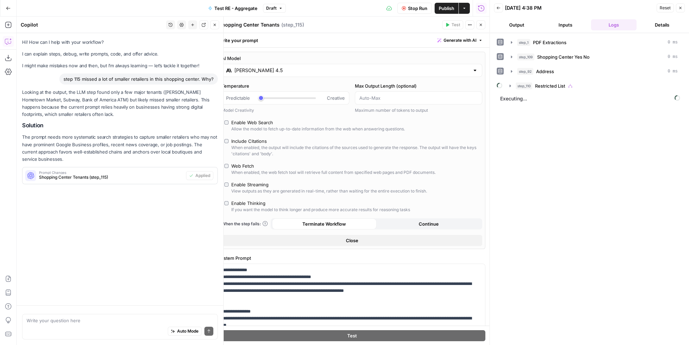
drag, startPoint x: 69, startPoint y: 323, endPoint x: 69, endPoint y: 316, distance: 6.9
click at [69, 323] on textarea at bounding box center [120, 320] width 187 height 7
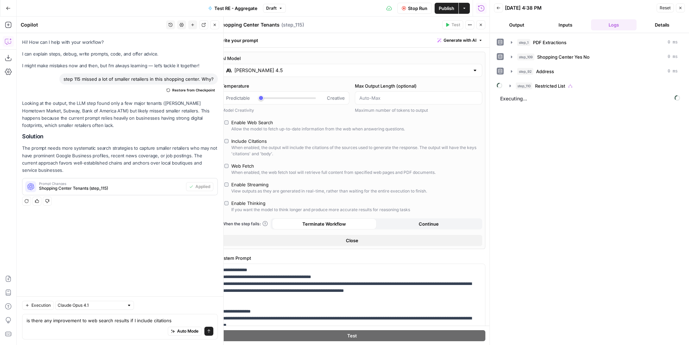
type textarea "is there any improvement to web search results if I include citations?"
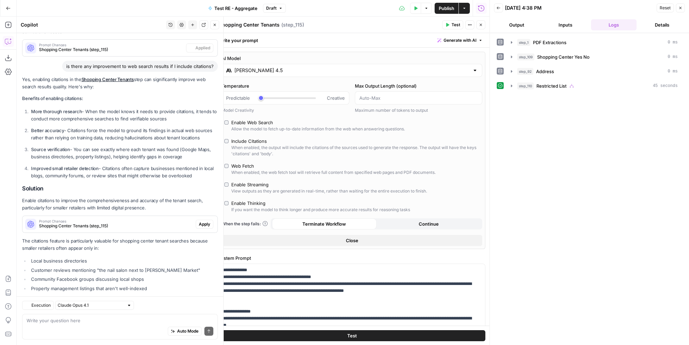
scroll to position [169, 0]
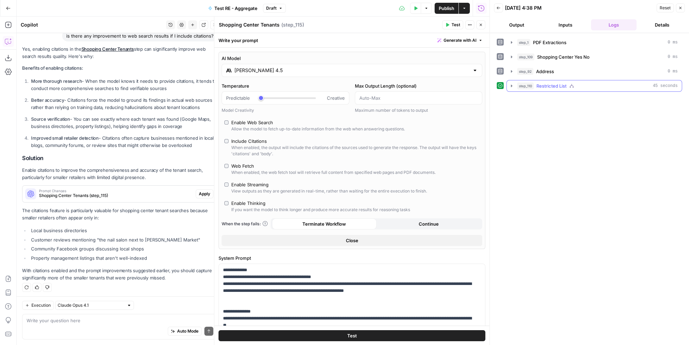
click at [591, 87] on div "step_110 Restricted List 45 seconds" at bounding box center [597, 85] width 160 height 7
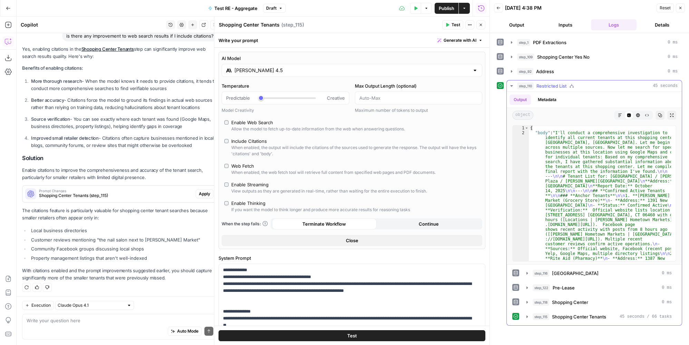
click at [621, 113] on icon "button" at bounding box center [619, 115] width 4 height 4
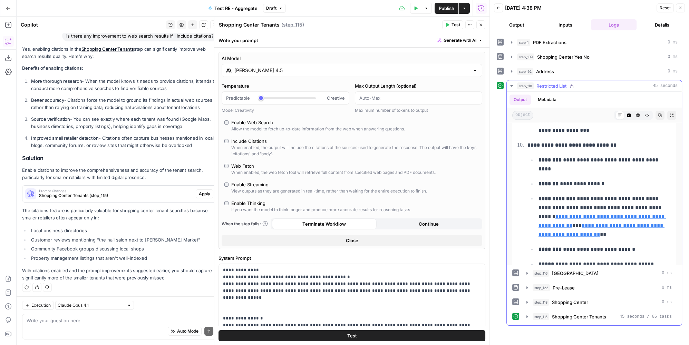
scroll to position [1663, 0]
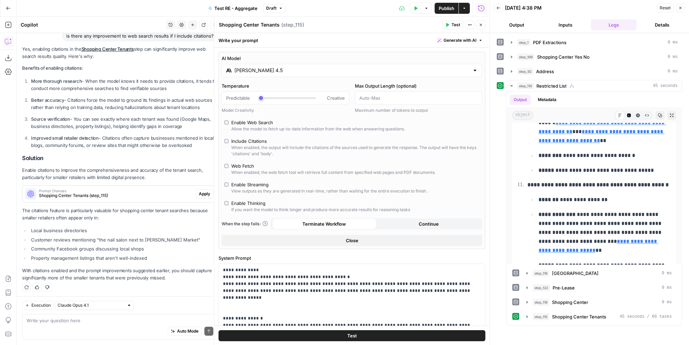
click at [245, 70] on input "Claude Sonnet 4.5" at bounding box center [351, 70] width 235 height 7
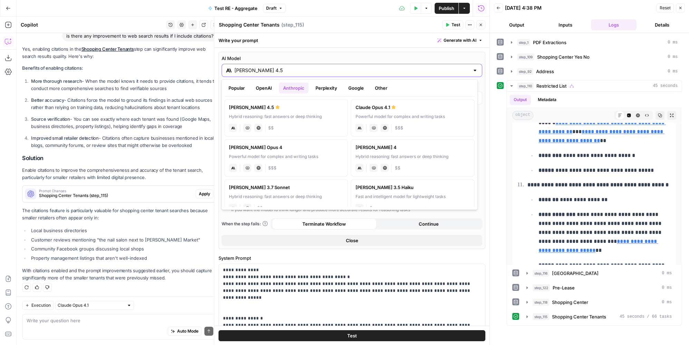
click at [335, 72] on input "Claude Sonnet 4.5" at bounding box center [351, 70] width 235 height 7
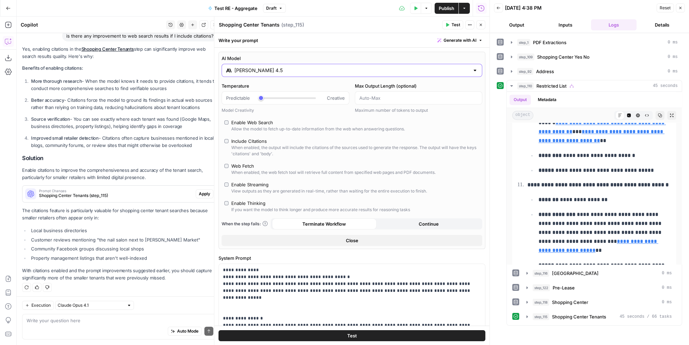
click at [303, 72] on input "Claude Sonnet 4.5" at bounding box center [351, 70] width 235 height 7
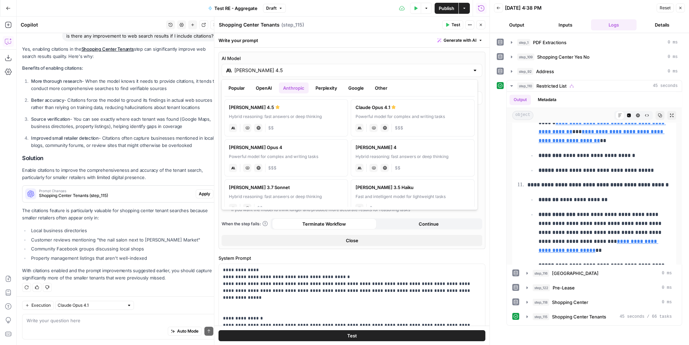
click at [333, 84] on button "Perplexity" at bounding box center [326, 87] width 30 height 11
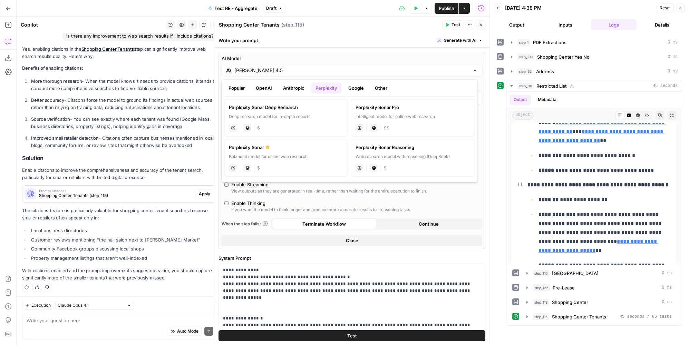
click at [441, 116] on div "Intelligent model for online web research" at bounding box center [412, 116] width 115 height 6
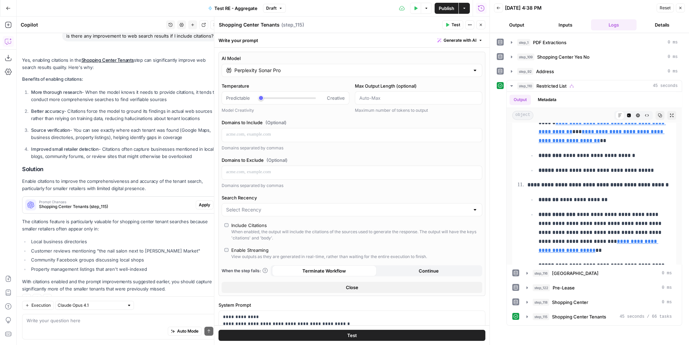
scroll to position [180, 0]
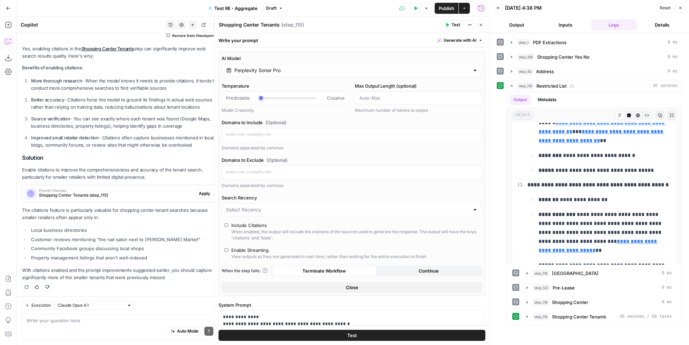
click at [457, 27] on span "Test" at bounding box center [455, 25] width 9 height 6
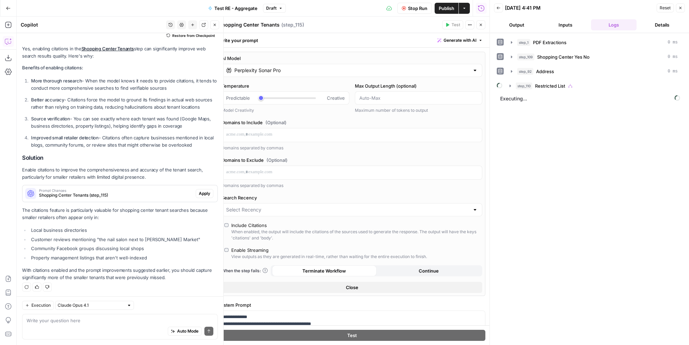
click at [215, 22] on button "Close" at bounding box center [214, 24] width 9 height 9
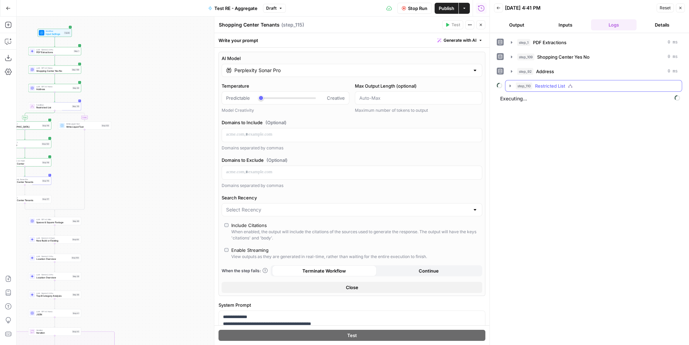
click at [572, 89] on button "step_110 Restricted List" at bounding box center [593, 85] width 176 height 11
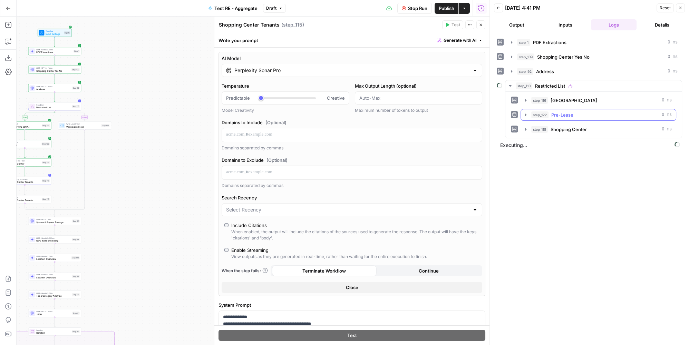
click at [576, 111] on div "step_122 Pre-Lease 0 ms" at bounding box center [601, 114] width 140 height 7
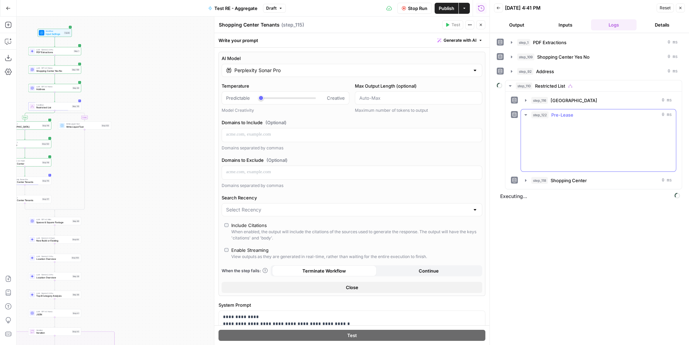
click at [576, 112] on div "step_122 Pre-Lease 0 ms" at bounding box center [601, 114] width 140 height 7
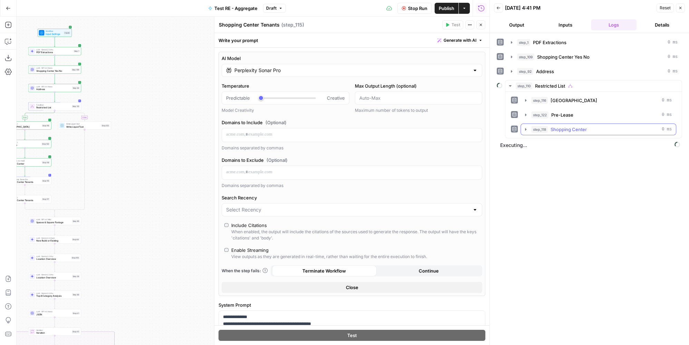
click at [581, 127] on span "Shopping Center" at bounding box center [568, 129] width 36 height 7
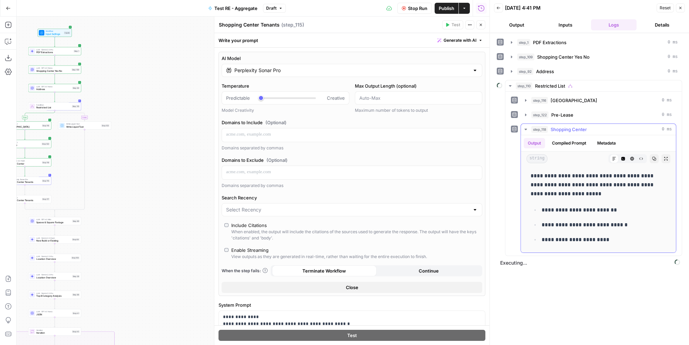
click at [581, 127] on span "Shopping Center" at bounding box center [568, 129] width 36 height 7
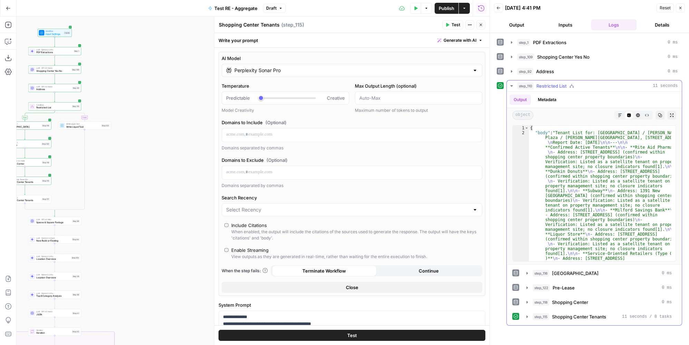
click at [617, 115] on button "Markdown" at bounding box center [619, 115] width 9 height 9
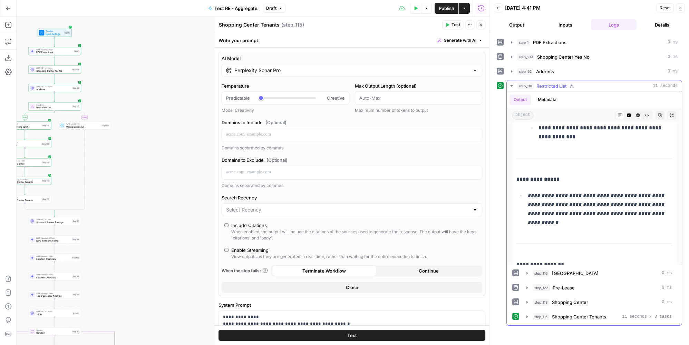
scroll to position [752, 0]
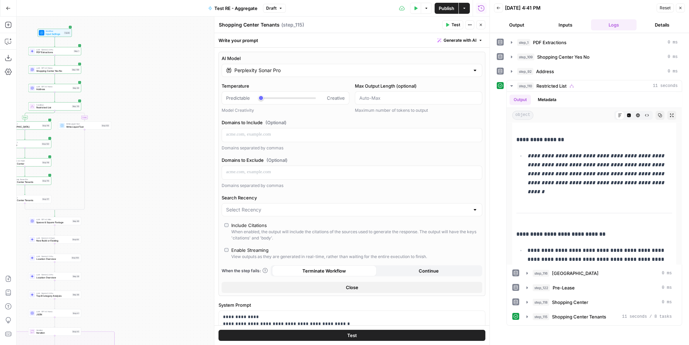
click at [326, 70] on input "Perplexity Sonar Pro" at bounding box center [351, 70] width 235 height 7
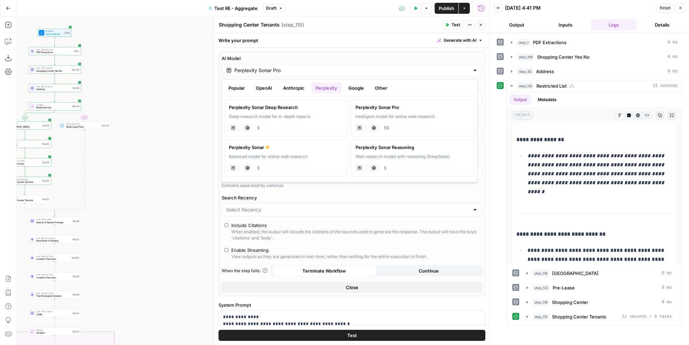
click at [385, 119] on label "Perplexity Sonar Pro Intelligent model for online web research perplexity Live …" at bounding box center [412, 117] width 123 height 37
click at [414, 90] on ul "Popular OpenAI Anthropic Perplexity Google Other" at bounding box center [349, 87] width 250 height 11
click at [442, 83] on ul "Popular OpenAI Anthropic Perplexity Google Other" at bounding box center [349, 87] width 250 height 11
click at [479, 98] on div "AI Model Perplexity Sonar Pro Temperature Predictable Creative Model Creativity…" at bounding box center [351, 174] width 267 height 244
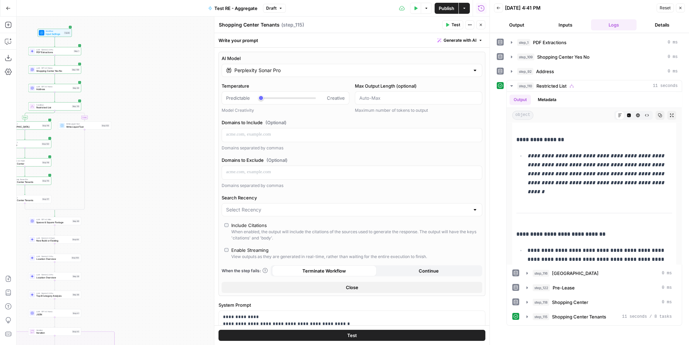
click at [317, 74] on div "Perplexity Sonar Pro" at bounding box center [351, 70] width 260 height 13
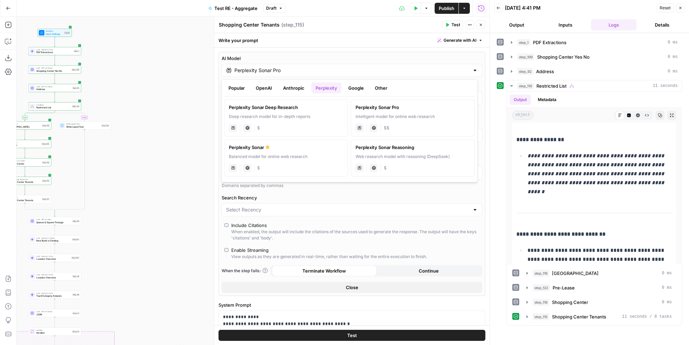
click at [236, 87] on button "Popular" at bounding box center [236, 87] width 24 height 11
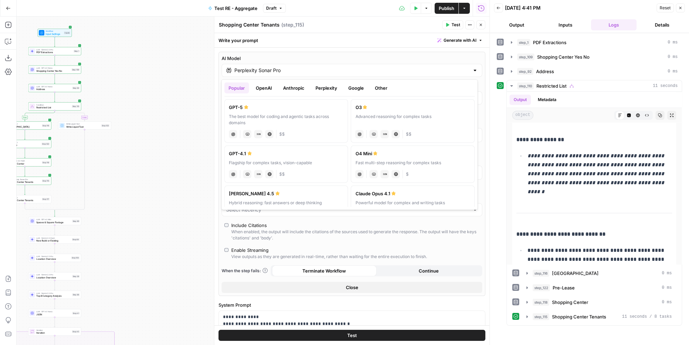
click at [305, 121] on div "The best model for coding and agentic tasks across domains" at bounding box center [286, 119] width 115 height 12
type input "GPT-5"
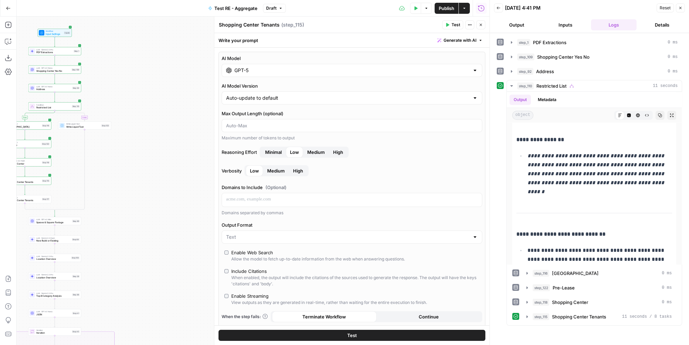
click at [266, 154] on span "Minimal" at bounding box center [273, 152] width 17 height 7
click at [304, 333] on button "Test" at bounding box center [351, 335] width 267 height 11
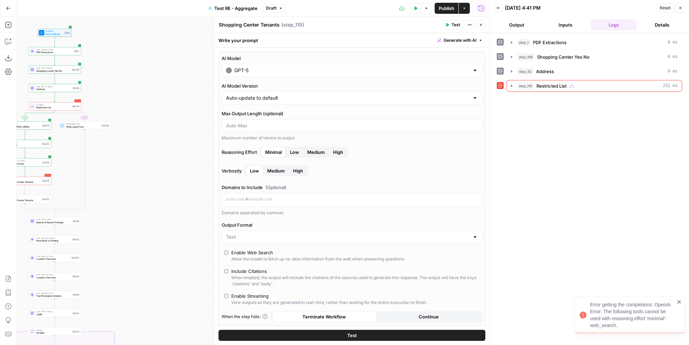
click at [293, 154] on span "Low" at bounding box center [294, 152] width 9 height 7
click at [370, 337] on button "Test" at bounding box center [351, 335] width 267 height 11
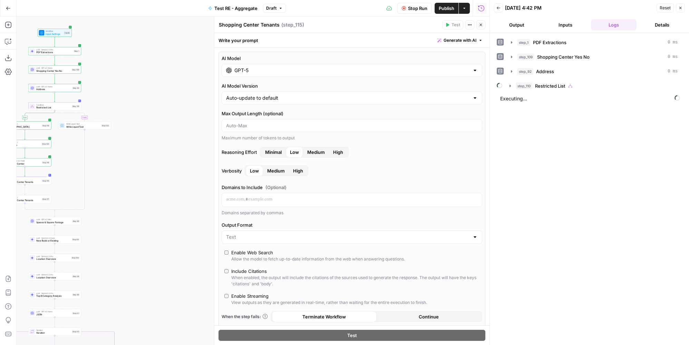
click at [325, 65] on div "GPT-5" at bounding box center [351, 70] width 260 height 13
click at [336, 53] on div "AI Model GPT-5 AI Model Version Auto-update to default Max Output Length (optio…" at bounding box center [351, 197] width 267 height 290
click at [554, 83] on span "Restricted List" at bounding box center [550, 85] width 30 height 7
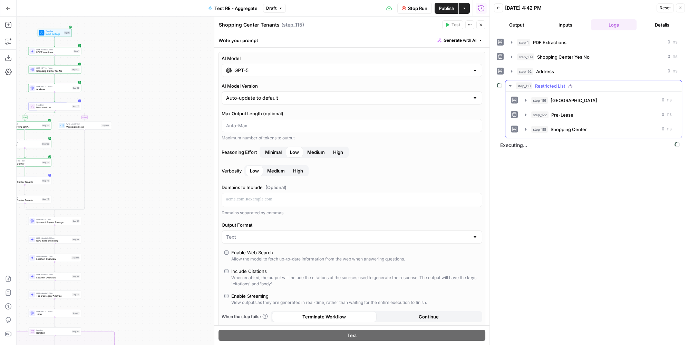
click at [554, 83] on span "Restricted List" at bounding box center [550, 85] width 30 height 7
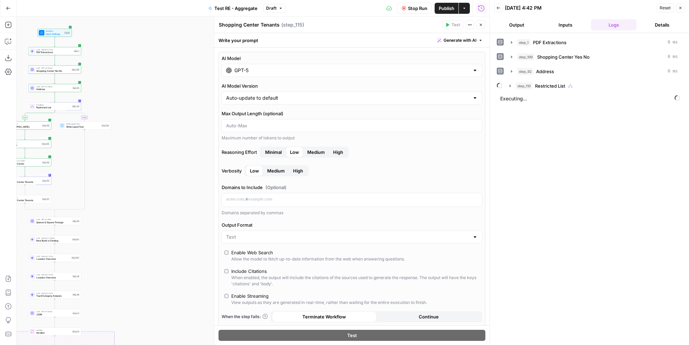
click at [428, 13] on div "Stop Run Publish Actions Run History" at bounding box center [388, 8] width 204 height 16
click at [426, 11] on span "Stop Run" at bounding box center [417, 8] width 19 height 7
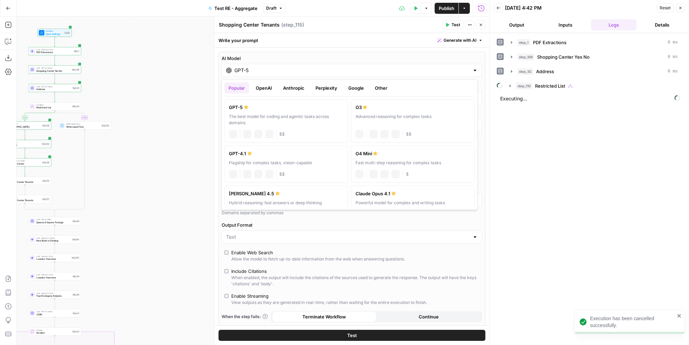
click at [280, 67] on input "GPT-5" at bounding box center [351, 70] width 235 height 7
click at [312, 160] on div "Flagship for complex tasks, vision-capable" at bounding box center [286, 163] width 115 height 6
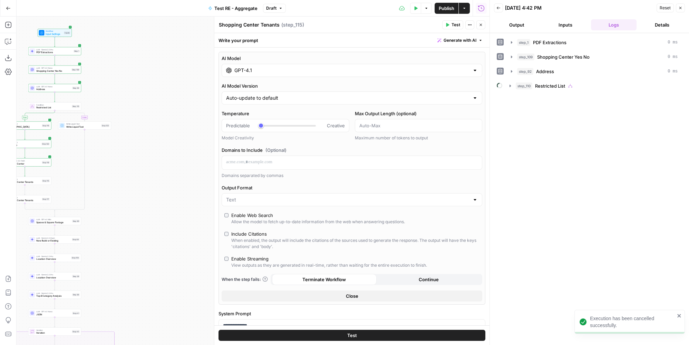
scroll to position [62, 0]
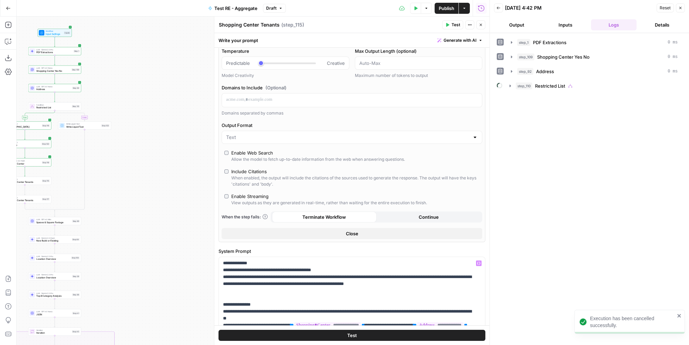
click at [360, 331] on button "Test" at bounding box center [351, 335] width 267 height 11
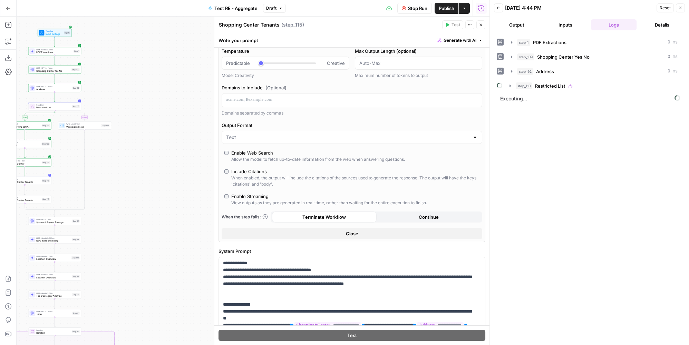
scroll to position [0, 0]
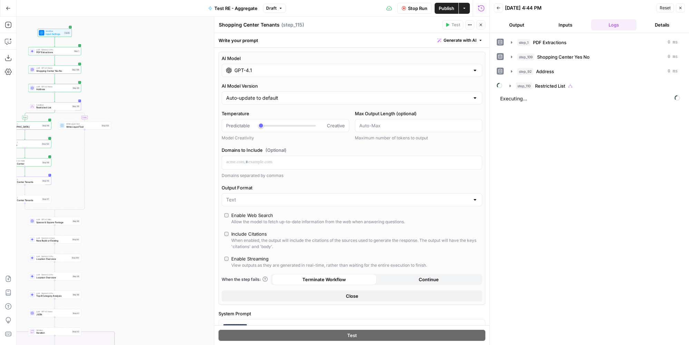
click at [286, 65] on div "GPT-4.1" at bounding box center [351, 70] width 260 height 13
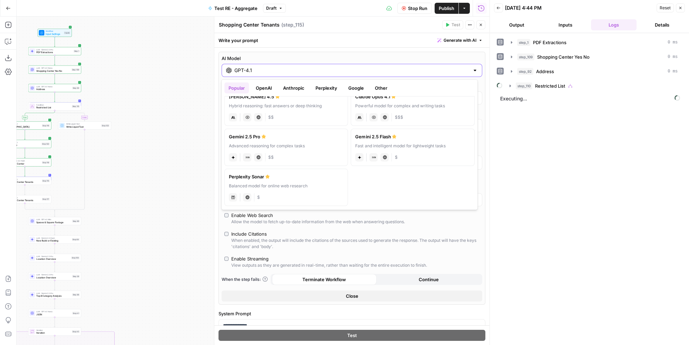
scroll to position [34, 0]
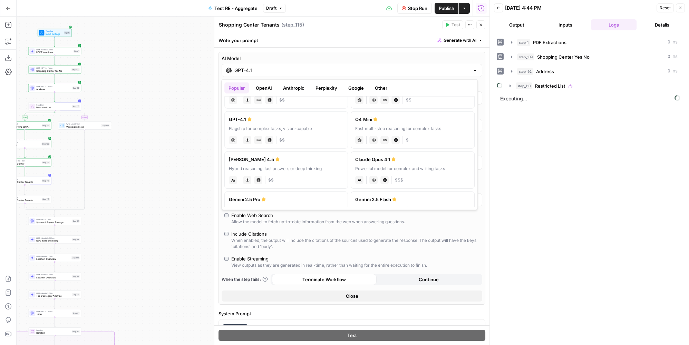
click at [363, 90] on button "Google" at bounding box center [356, 87] width 24 height 11
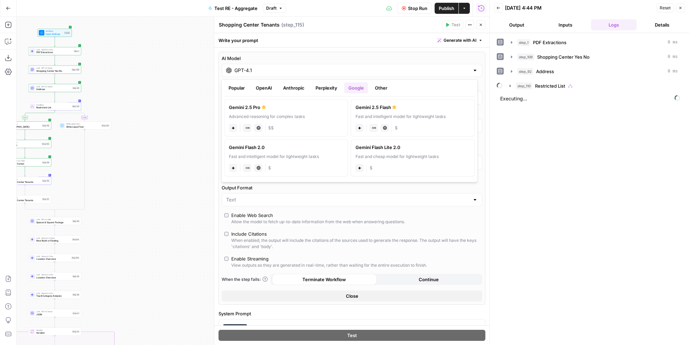
scroll to position [0, 0]
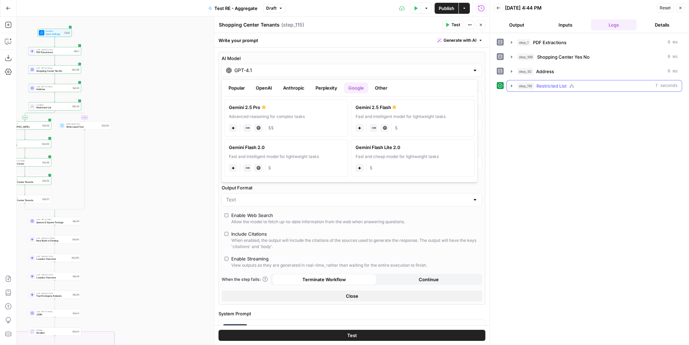
click at [553, 82] on span "Restricted List" at bounding box center [551, 85] width 30 height 7
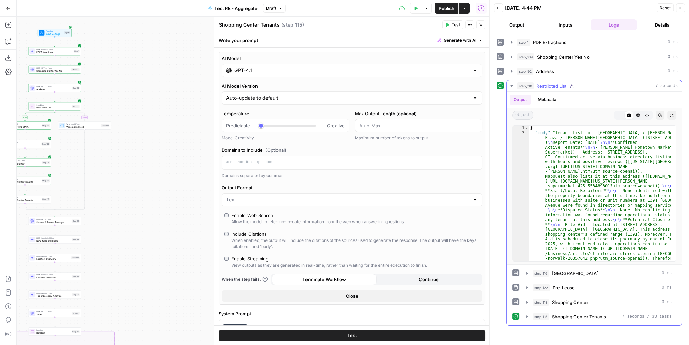
click at [624, 112] on div "Code Editor" at bounding box center [628, 115] width 9 height 9
click at [623, 113] on button "Markdown" at bounding box center [619, 115] width 9 height 9
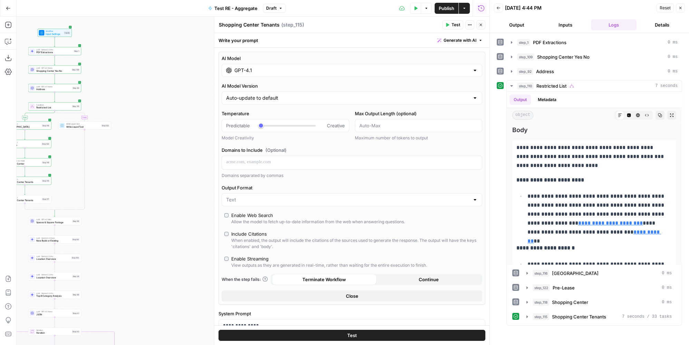
click at [315, 71] on input "GPT-4.1" at bounding box center [351, 70] width 235 height 7
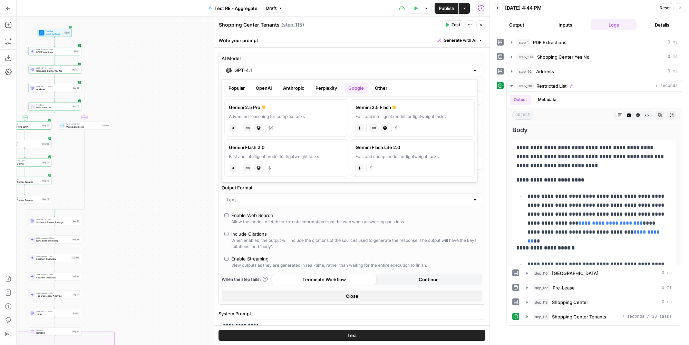
click at [388, 106] on div "Gemini 2.5 Flash" at bounding box center [412, 107] width 115 height 7
type input "Gemini 2.5 Flash"
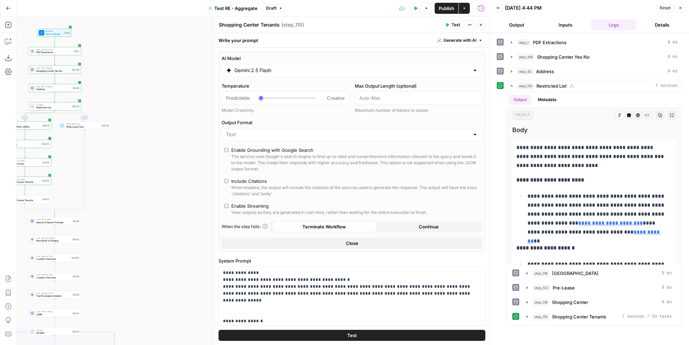
click at [458, 26] on span "Test" at bounding box center [455, 25] width 9 height 6
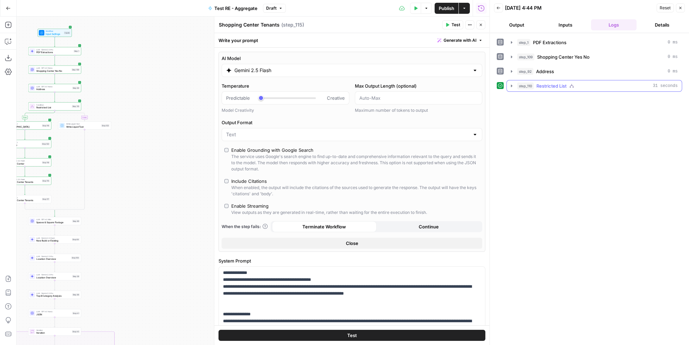
click at [594, 82] on div "step_110 Restricted List 31 seconds" at bounding box center [597, 85] width 160 height 7
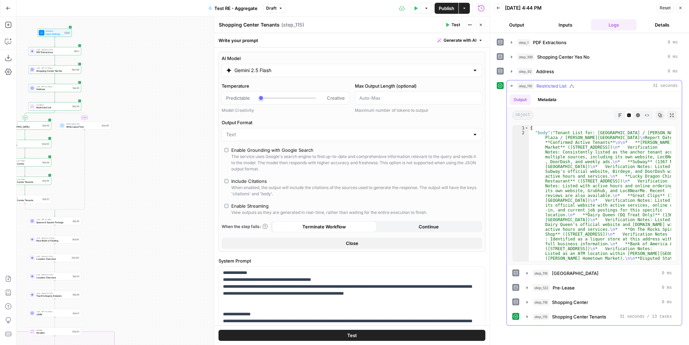
click at [617, 112] on button "Markdown" at bounding box center [619, 115] width 9 height 9
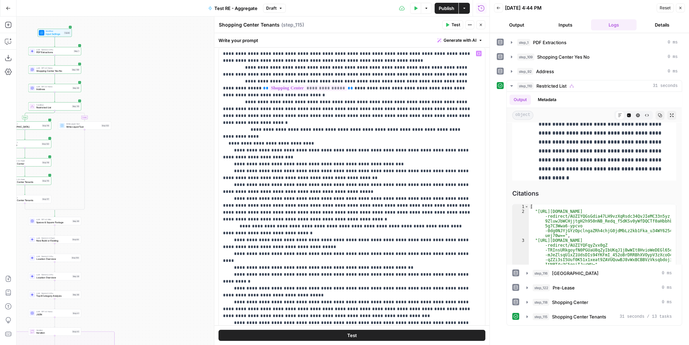
scroll to position [431, 0]
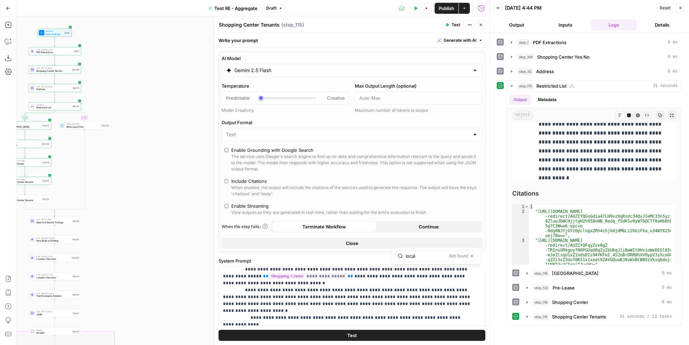
type input "local"
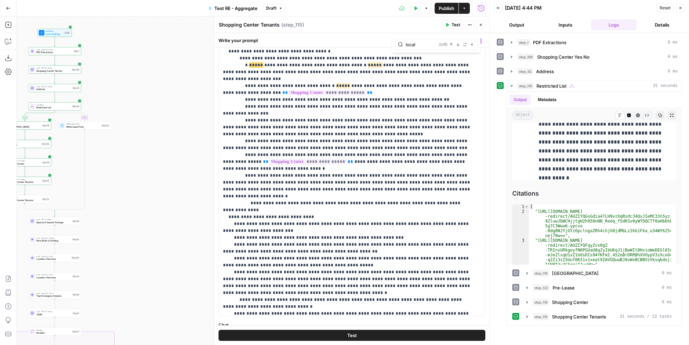
scroll to position [283, 0]
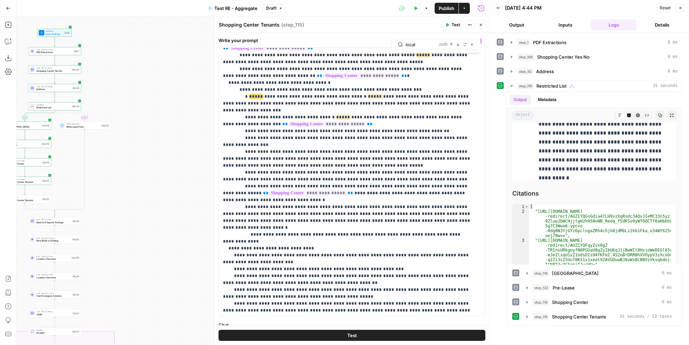
click at [424, 45] on input "local" at bounding box center [420, 44] width 30 height 7
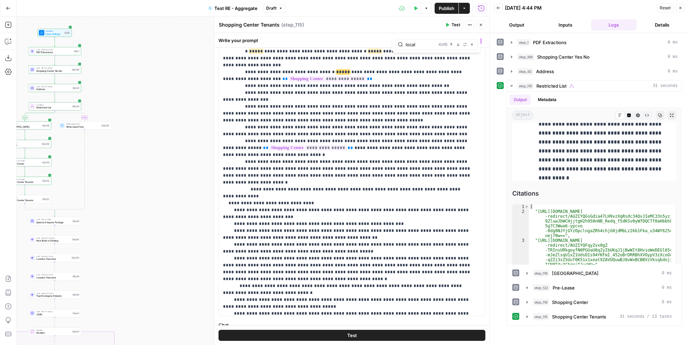
scroll to position [359, 0]
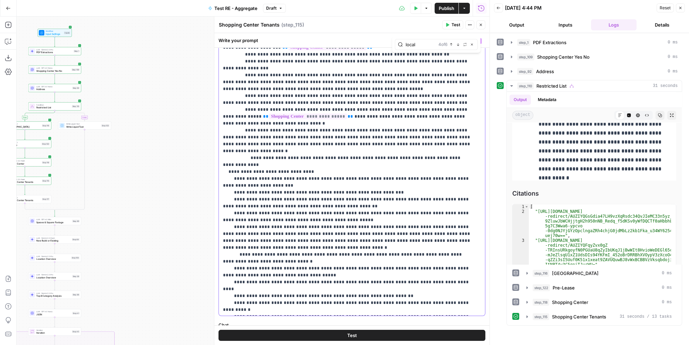
click at [364, 281] on p "**********" at bounding box center [347, 48] width 249 height 738
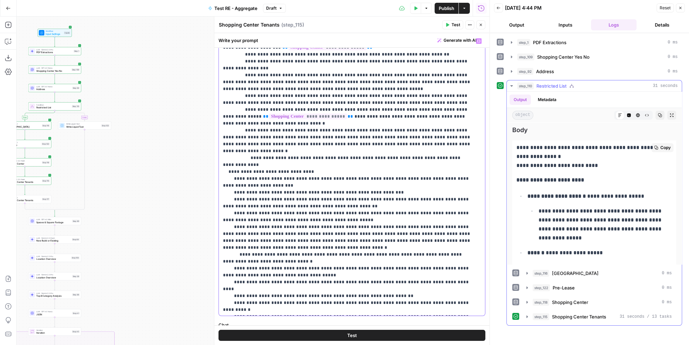
scroll to position [125, 0]
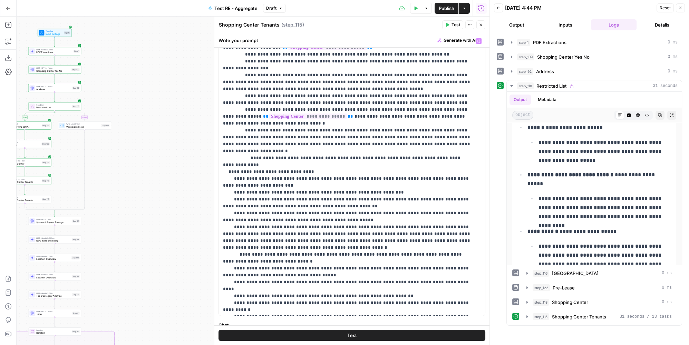
click at [386, 336] on button "Test" at bounding box center [351, 335] width 267 height 11
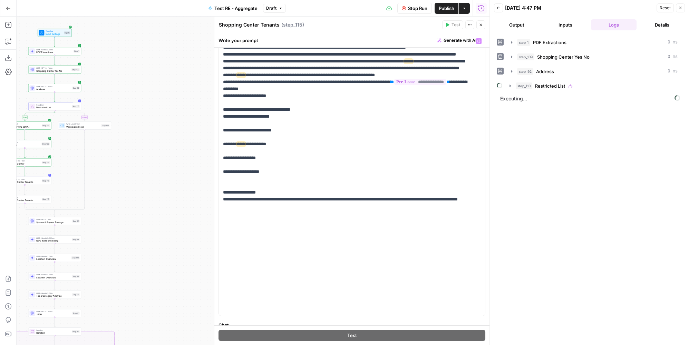
scroll to position [313, 0]
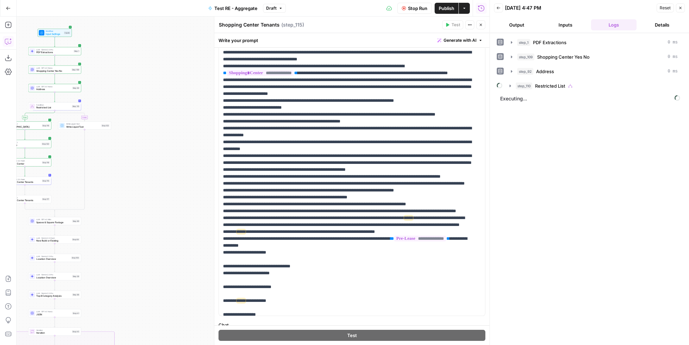
click at [9, 39] on icon "button" at bounding box center [8, 41] width 7 height 7
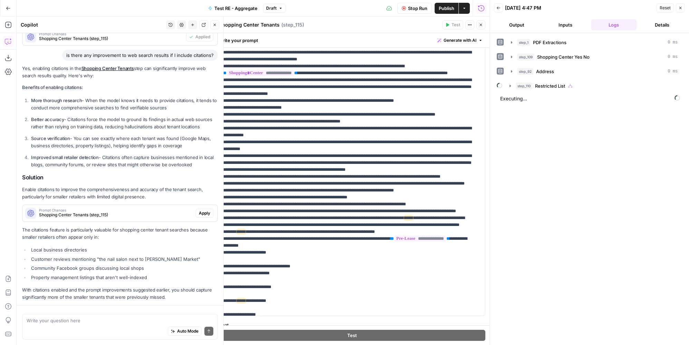
click at [112, 322] on textarea at bounding box center [120, 320] width 187 height 7
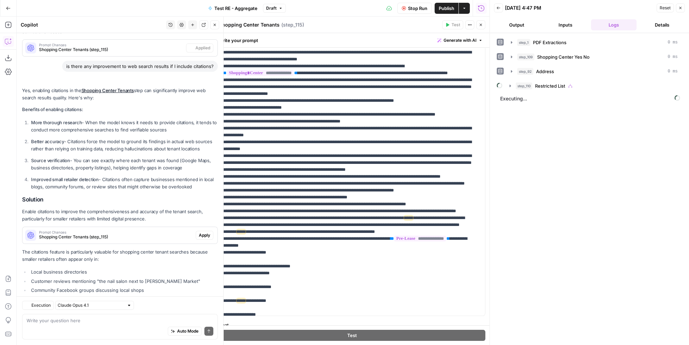
scroll to position [180, 0]
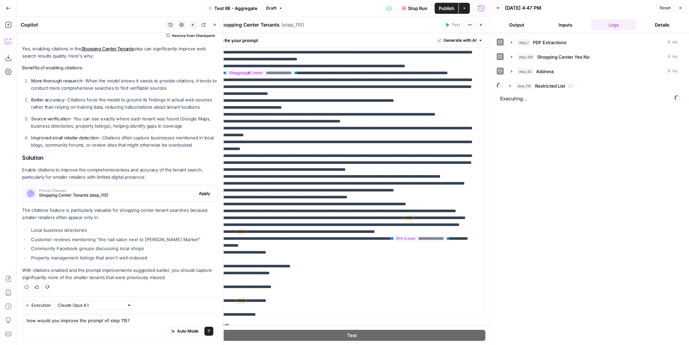
type textarea "how would you improve the prompt of step 115?"
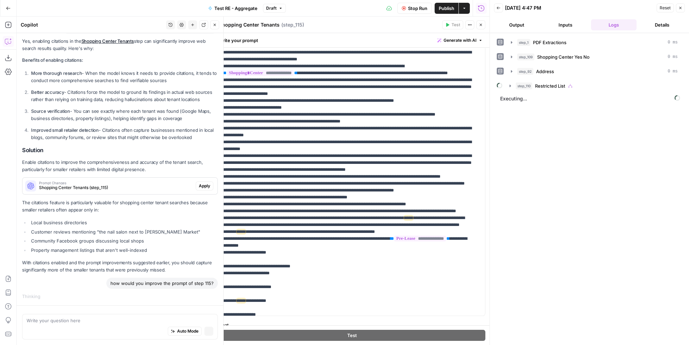
scroll to position [165, 0]
click at [542, 83] on span "Restricted List" at bounding box center [550, 85] width 30 height 7
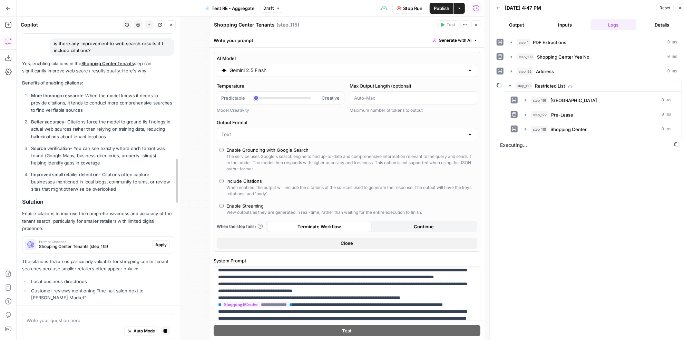
scroll to position [194, 0]
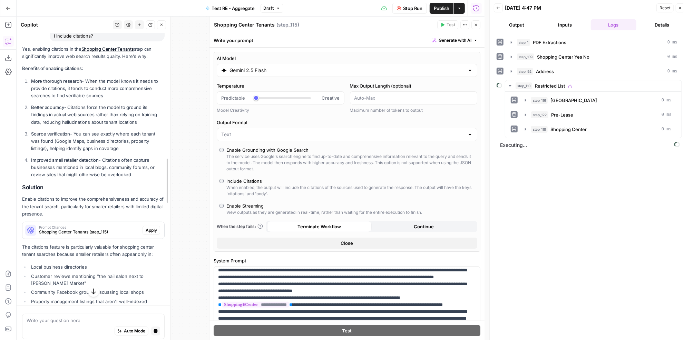
drag, startPoint x: 222, startPoint y: 82, endPoint x: 169, endPoint y: 85, distance: 53.2
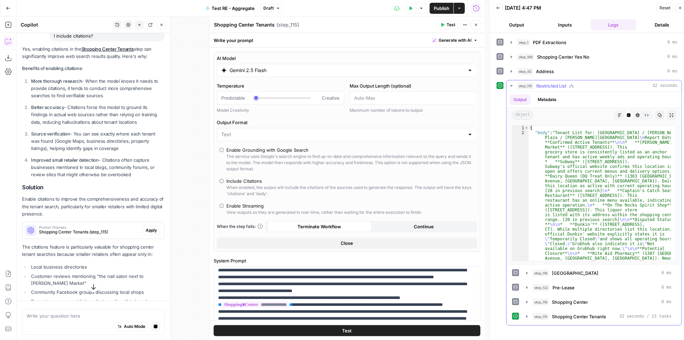
click at [618, 113] on icon "button" at bounding box center [619, 115] width 4 height 4
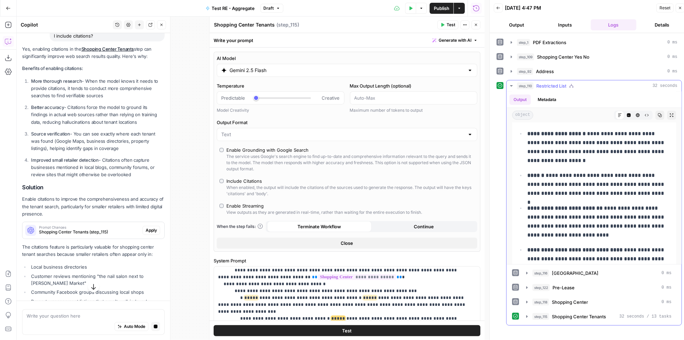
scroll to position [94, 0]
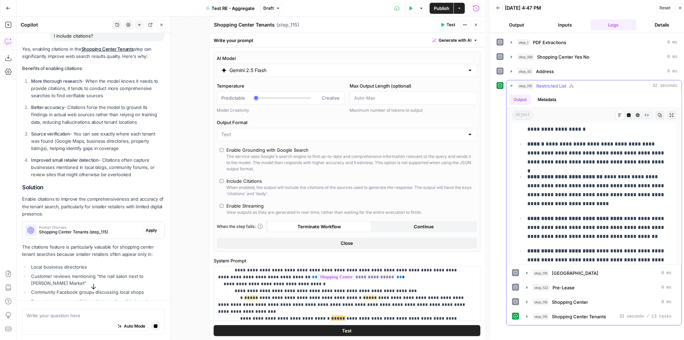
drag, startPoint x: 527, startPoint y: 217, endPoint x: 619, endPoint y: 214, distance: 92.1
click at [619, 216] on strong "**********" at bounding box center [574, 218] width 95 height 5
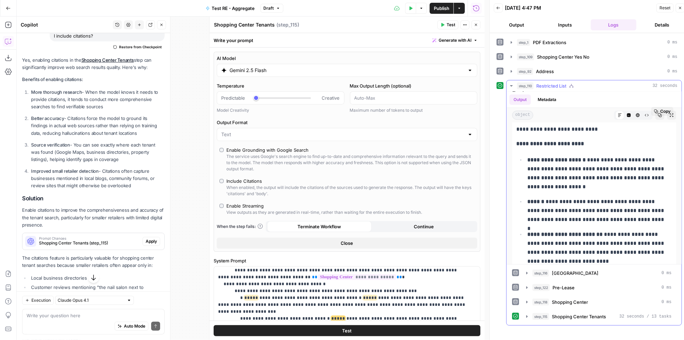
scroll to position [0, 0]
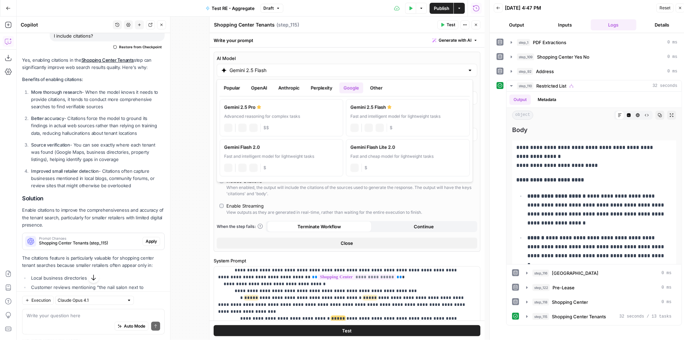
click at [305, 69] on input "Gemini 2.5 Flash" at bounding box center [346, 70] width 235 height 7
click at [269, 114] on div "Advanced reasoning for complex tasks" at bounding box center [281, 116] width 115 height 6
type input "Gemini 2.5 Pro"
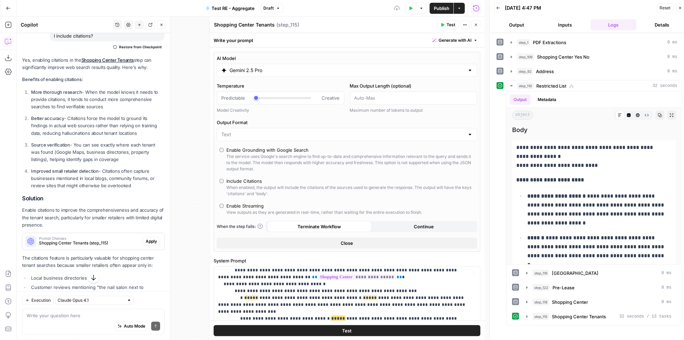
click at [398, 328] on button "Test" at bounding box center [347, 330] width 267 height 11
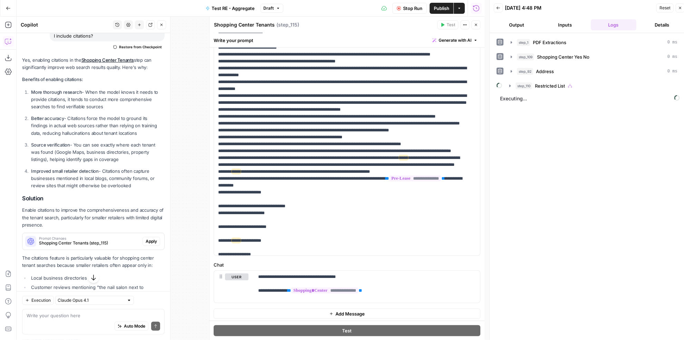
scroll to position [344, 0]
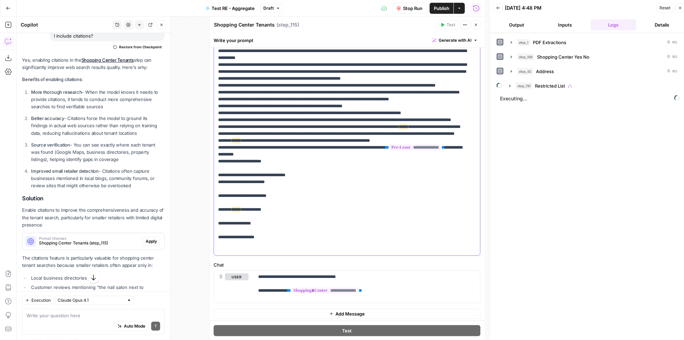
click at [399, 242] on p "**********" at bounding box center [342, 6] width 249 height 745
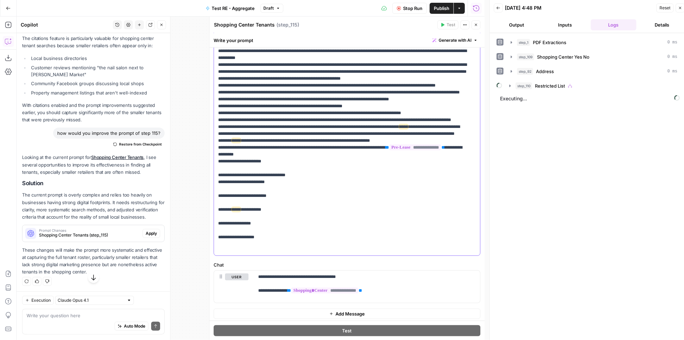
scroll to position [430, 0]
click at [590, 85] on div "step_110 Restricted List" at bounding box center [596, 85] width 162 height 7
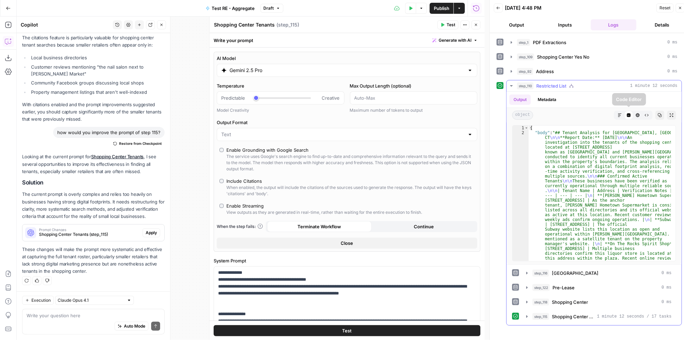
click at [618, 114] on icon "button" at bounding box center [619, 115] width 4 height 4
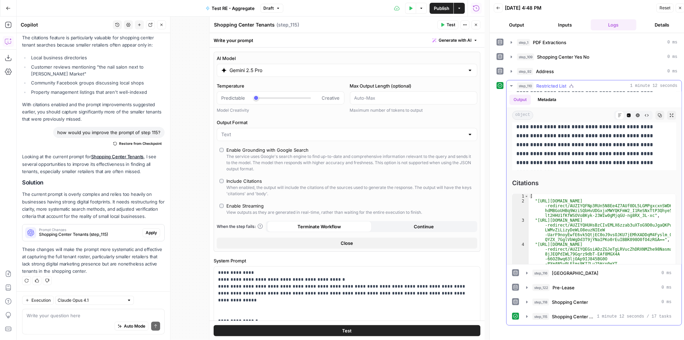
scroll to position [1129, 0]
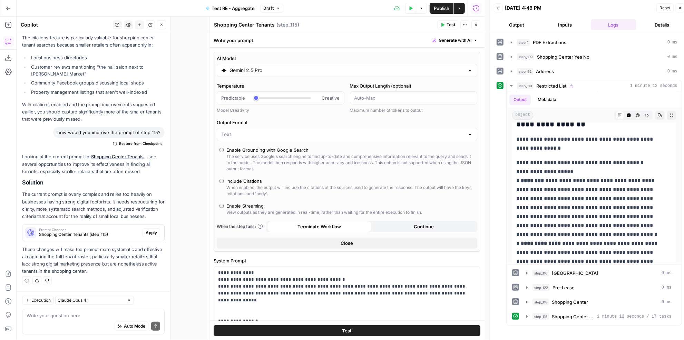
click at [473, 22] on button "Close" at bounding box center [475, 24] width 9 height 9
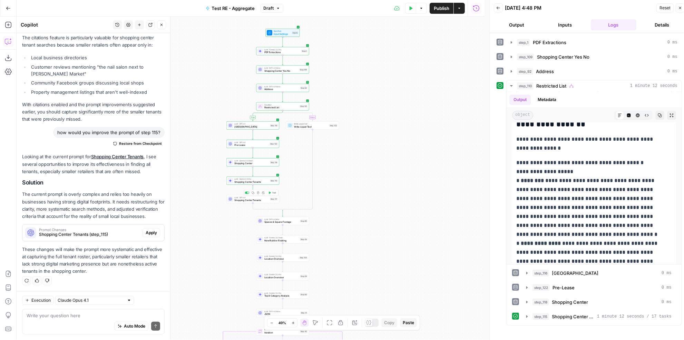
click at [271, 192] on button "Test" at bounding box center [272, 193] width 11 height 4
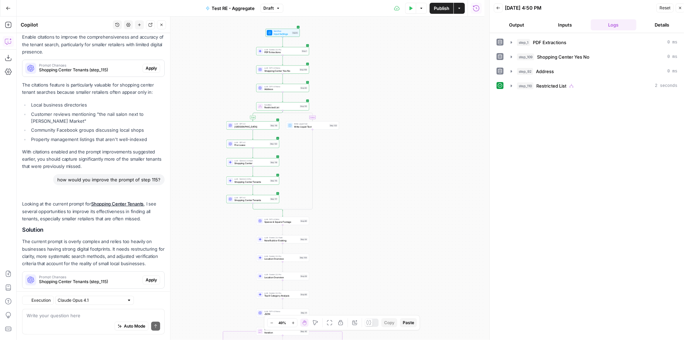
scroll to position [430, 0]
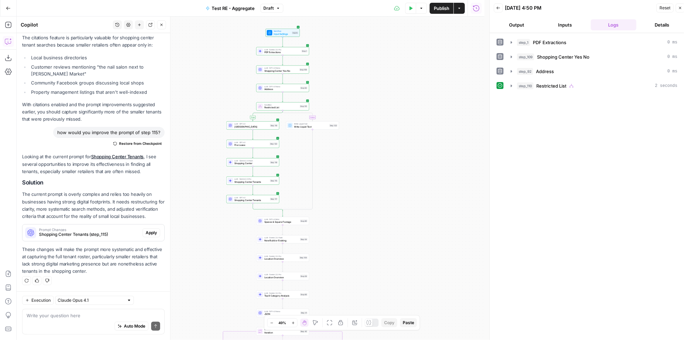
click at [572, 83] on icon "button" at bounding box center [571, 85] width 5 height 5
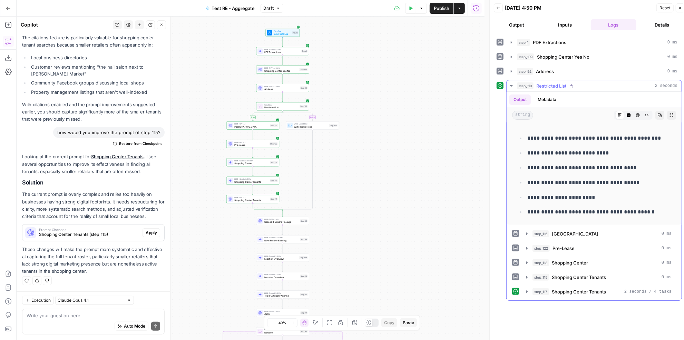
click at [572, 83] on icon "button" at bounding box center [571, 85] width 5 height 5
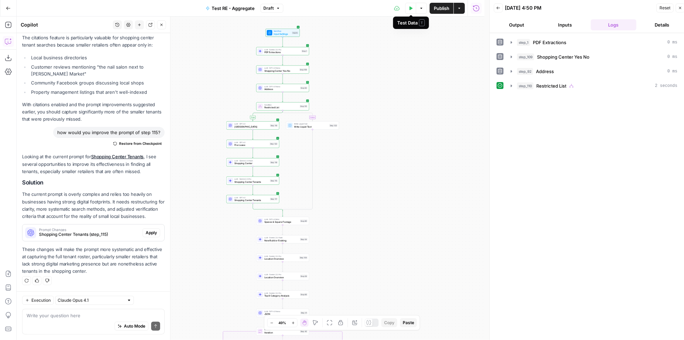
click at [408, 8] on button "Test Data" at bounding box center [410, 8] width 11 height 11
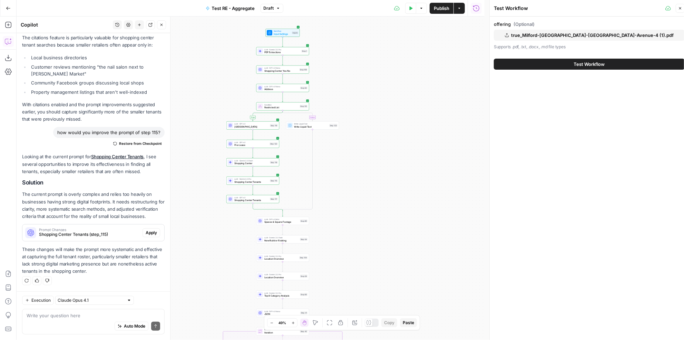
click at [596, 37] on span "true_Milford-CT_1391-New-Haven-Avenue-4 (1).pdf" at bounding box center [592, 35] width 162 height 7
click at [588, 66] on span "Test Workflow" at bounding box center [589, 64] width 31 height 7
click at [596, 71] on div "Test Workflow" at bounding box center [589, 64] width 191 height 19
click at [596, 67] on span "Test Workflow" at bounding box center [589, 64] width 31 height 7
click at [600, 63] on span "Test Workflow" at bounding box center [589, 64] width 31 height 7
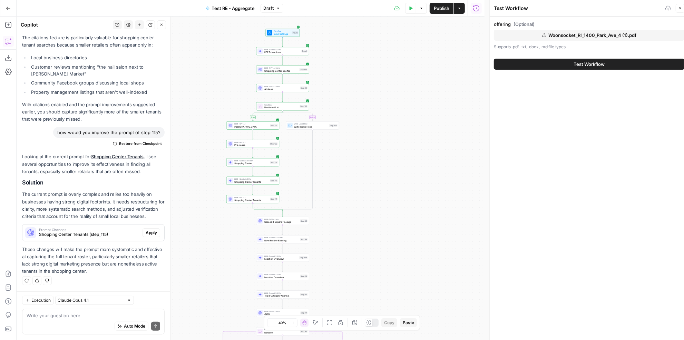
click at [447, 6] on span "Publish" at bounding box center [442, 8] width 16 height 7
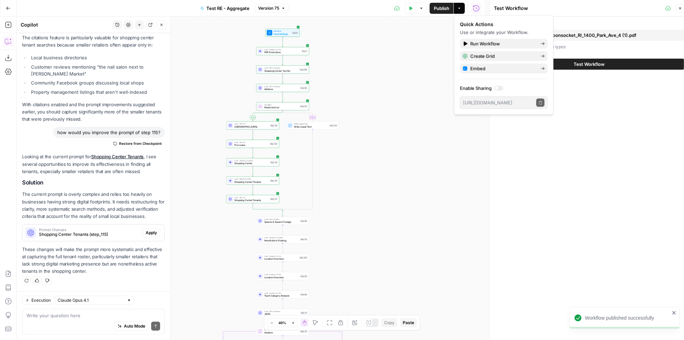
click at [162, 21] on button "Close" at bounding box center [161, 24] width 9 height 9
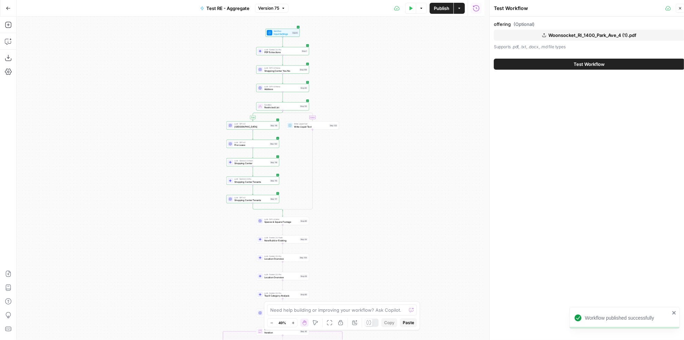
click at [590, 65] on span "Test Workflow" at bounding box center [589, 64] width 31 height 7
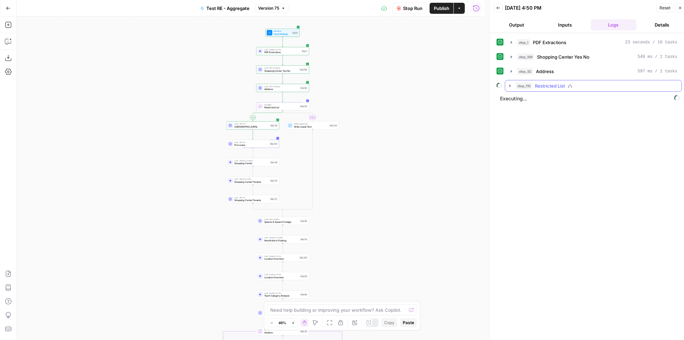
click at [578, 83] on div "step_110 Restricted List" at bounding box center [596, 85] width 162 height 7
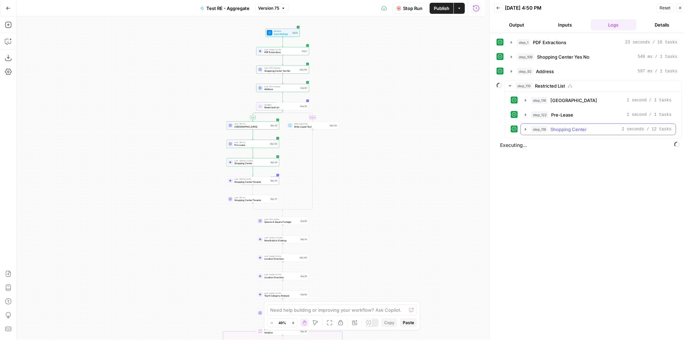
click at [596, 127] on div "step_118 Shopping Center 2 seconds / 12 tasks" at bounding box center [601, 129] width 140 height 7
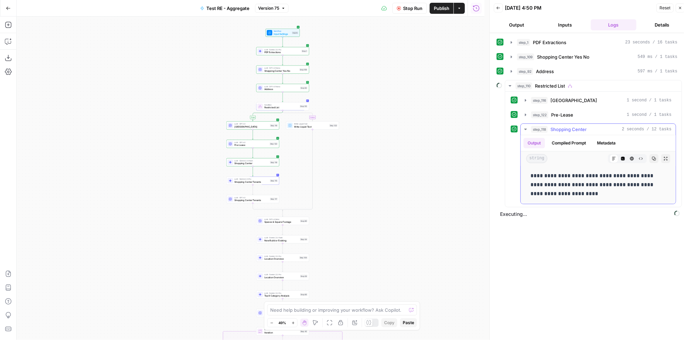
click at [593, 126] on div "step_118 Shopping Center 2 seconds / 12 tasks" at bounding box center [601, 129] width 140 height 7
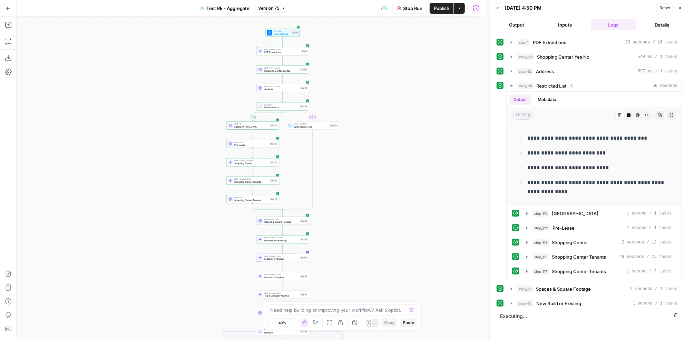
click at [417, 9] on span "Stop Run" at bounding box center [412, 8] width 19 height 7
click at [412, 8] on icon "button" at bounding box center [410, 8] width 3 height 4
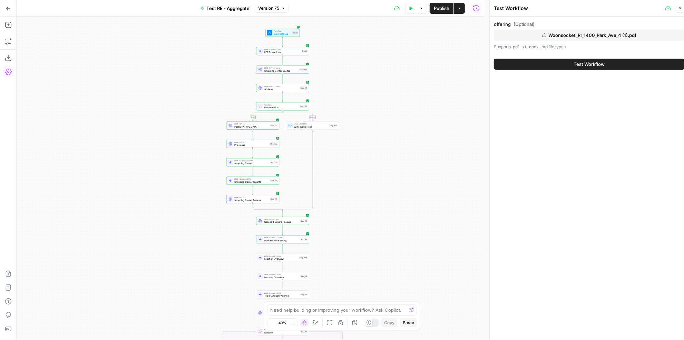
click at [593, 37] on span "Woonsocket_RI_1400_Park_Ave_4 (1).pdf" at bounding box center [592, 35] width 88 height 7
click at [581, 65] on span "Test Workflow" at bounding box center [589, 64] width 31 height 7
click at [585, 62] on span "Test Workflow" at bounding box center [589, 64] width 31 height 7
click at [591, 63] on span "Test Workflow" at bounding box center [589, 64] width 31 height 7
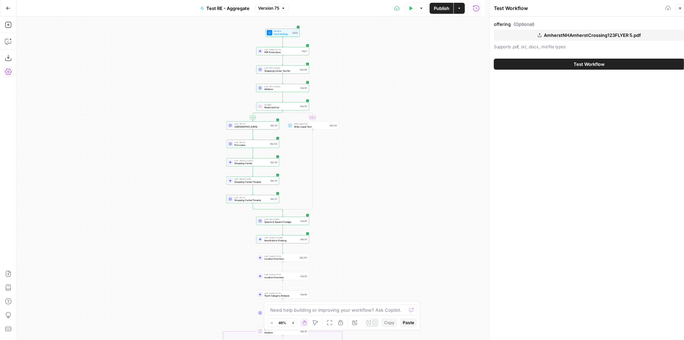
click at [590, 64] on span "Test Workflow" at bounding box center [589, 64] width 31 height 7
click at [577, 103] on div "offering (Optional) AmherstNHAmherstCrossing123FLYER 5.pdf Supports .pdf, .txt,…" at bounding box center [588, 181] width 199 height 328
click at [600, 64] on span "Test Workflow" at bounding box center [589, 64] width 31 height 7
click at [597, 66] on span "Test Workflow" at bounding box center [589, 64] width 31 height 7
click at [565, 125] on div "offering (Optional) AmherstNHAmherstCrossing123FLYER 5.pdf Supports .pdf, .txt,…" at bounding box center [588, 181] width 199 height 328
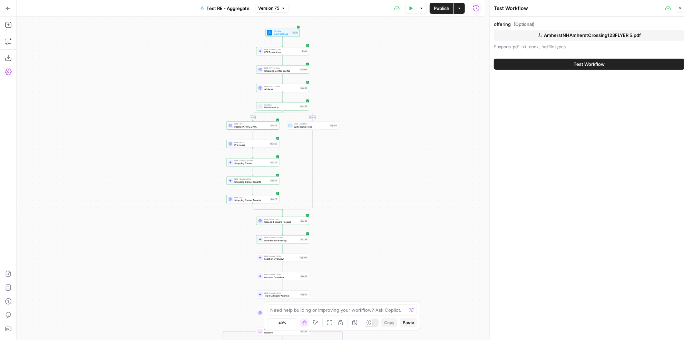
click at [589, 61] on span "Test Workflow" at bounding box center [589, 64] width 31 height 7
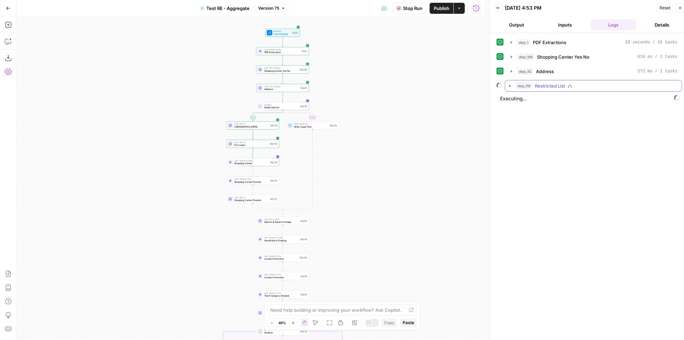
click at [561, 88] on button "step_110 Restricted List" at bounding box center [593, 85] width 176 height 11
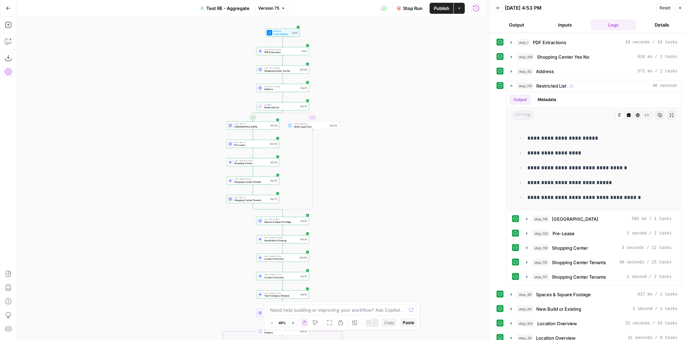
click at [443, 8] on span "Publish" at bounding box center [442, 8] width 16 height 7
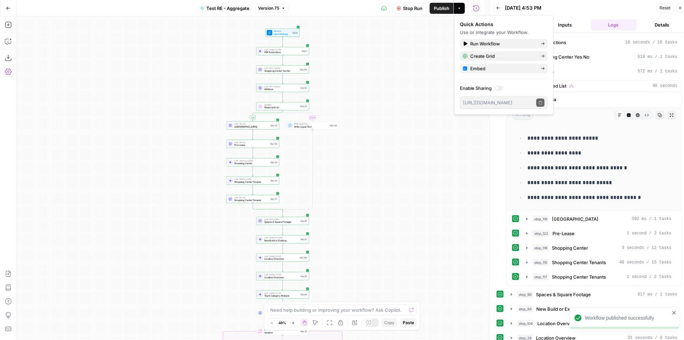
click at [416, 8] on span "Stop Run" at bounding box center [412, 8] width 19 height 7
